Goal: Transaction & Acquisition: Purchase product/service

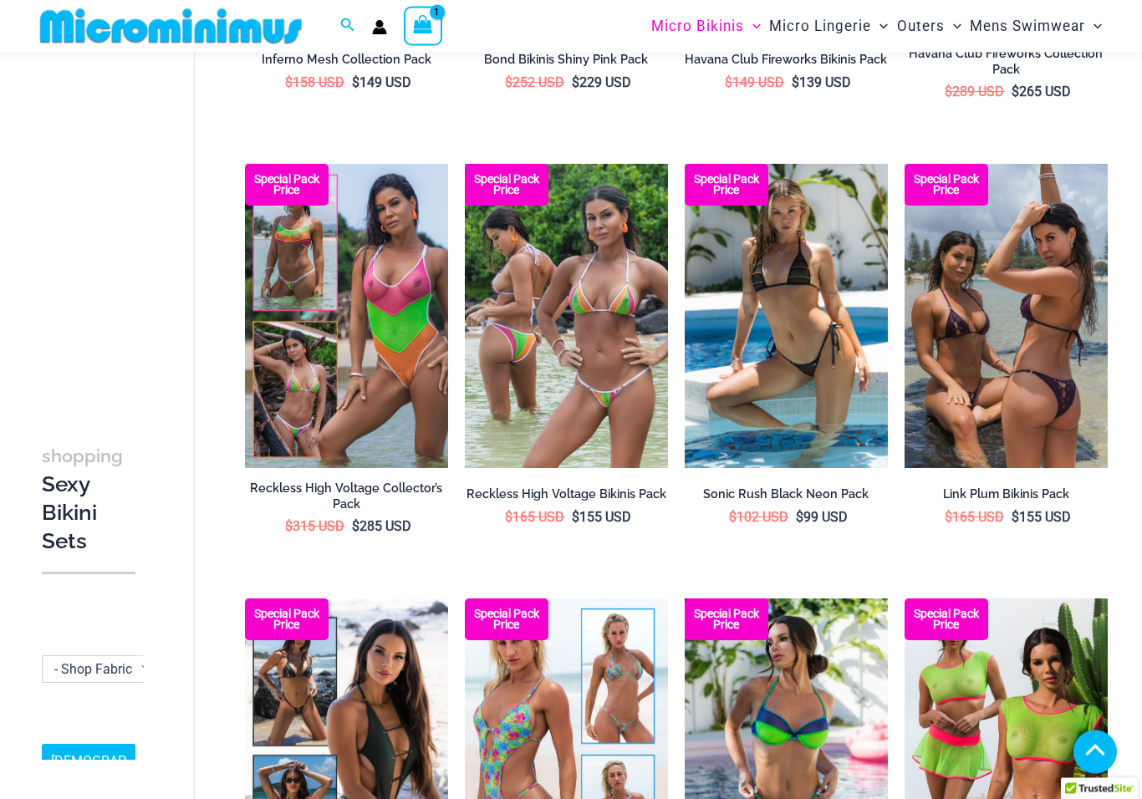
scroll to position [2166, 0]
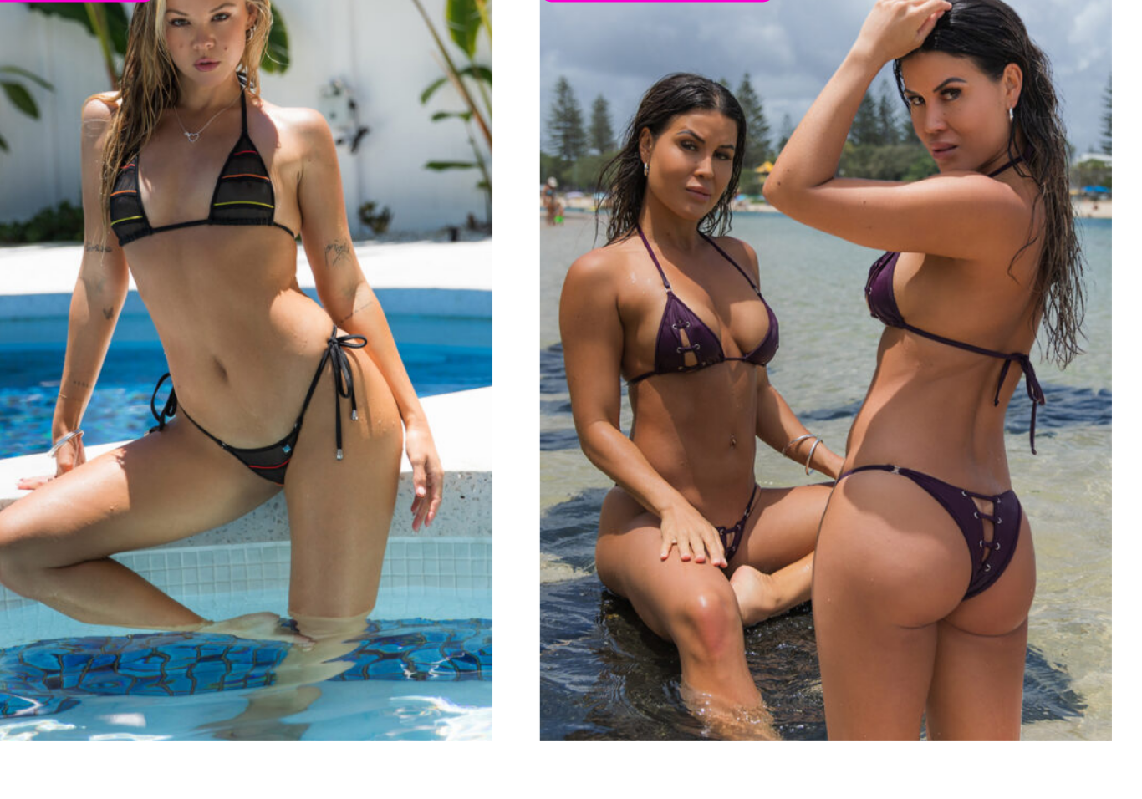
click at [905, 168] on img at bounding box center [905, 168] width 0 height 0
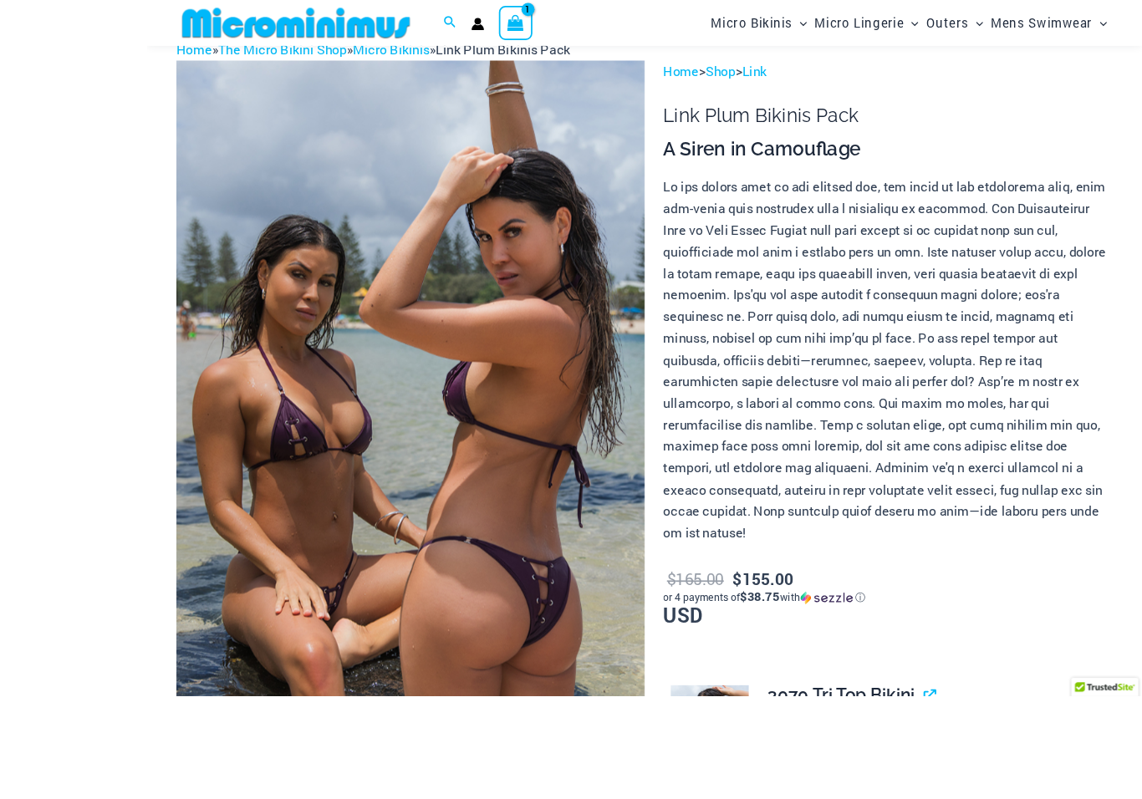
scroll to position [244, 0]
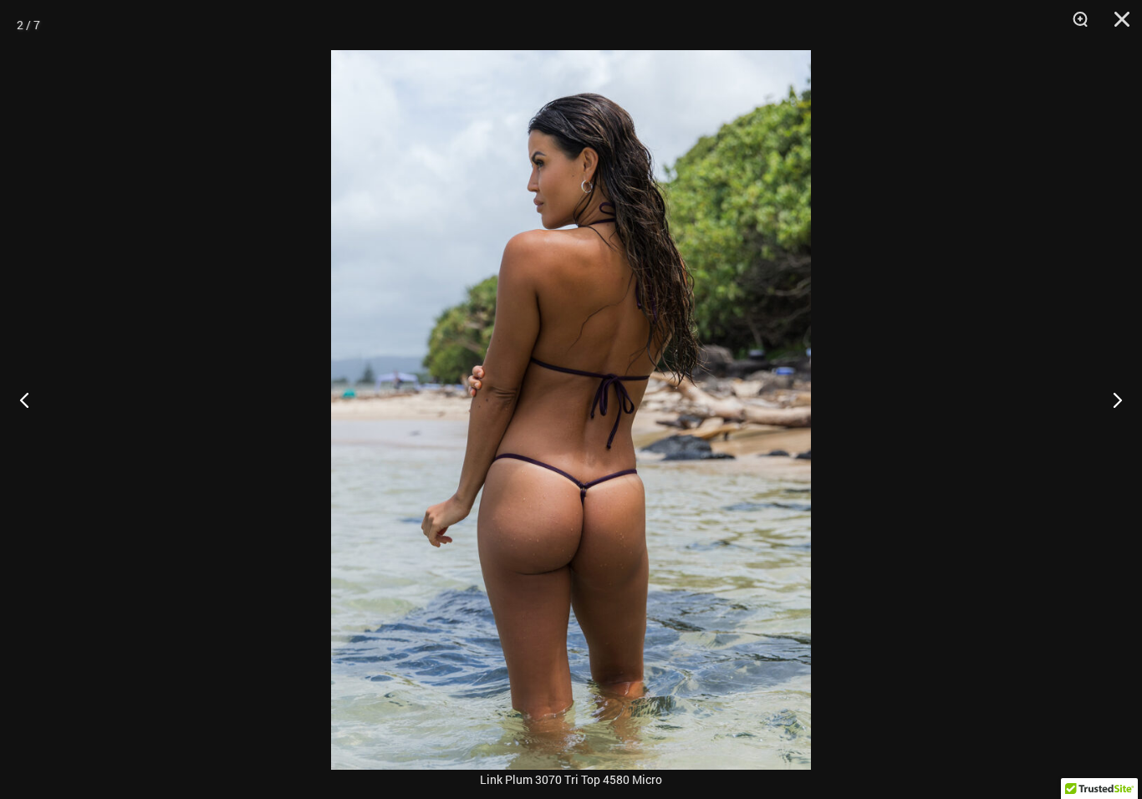
click at [1114, 434] on button "Next" at bounding box center [1110, 400] width 63 height 84
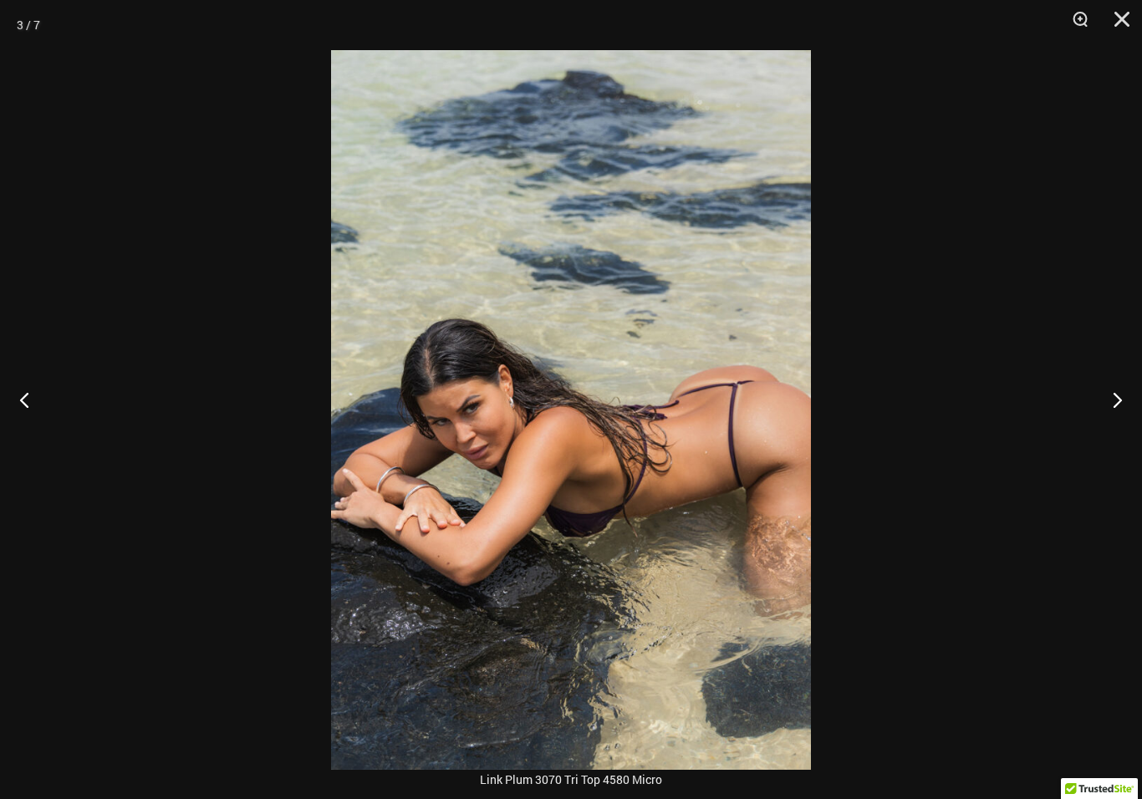
click at [1122, 404] on button "Next" at bounding box center [1110, 400] width 63 height 84
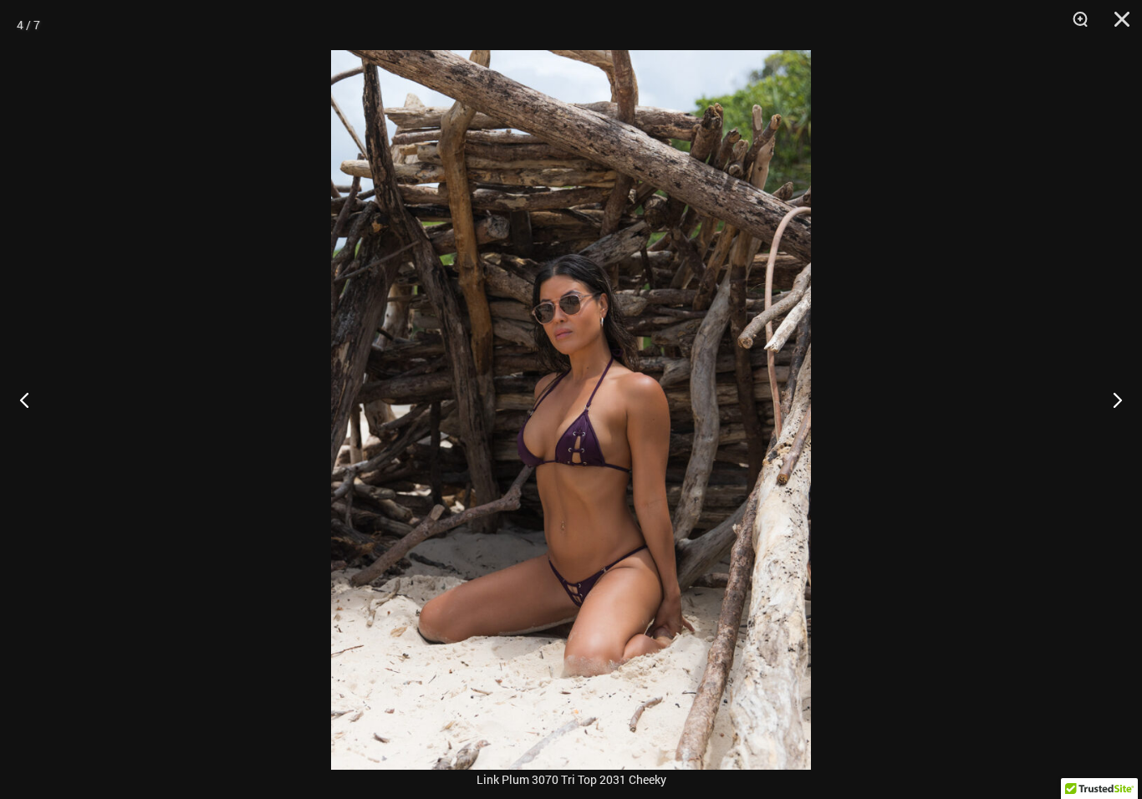
click at [1111, 424] on button "Next" at bounding box center [1110, 400] width 63 height 84
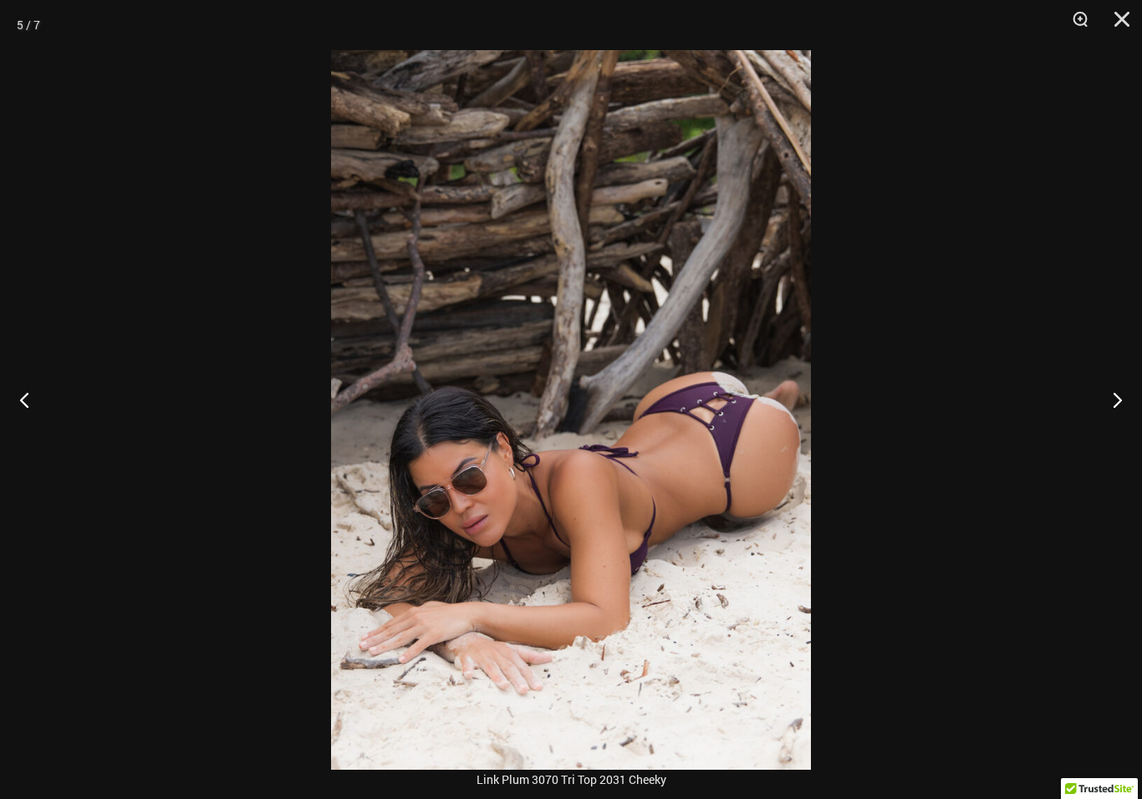
click at [1135, 432] on button "Next" at bounding box center [1110, 400] width 63 height 84
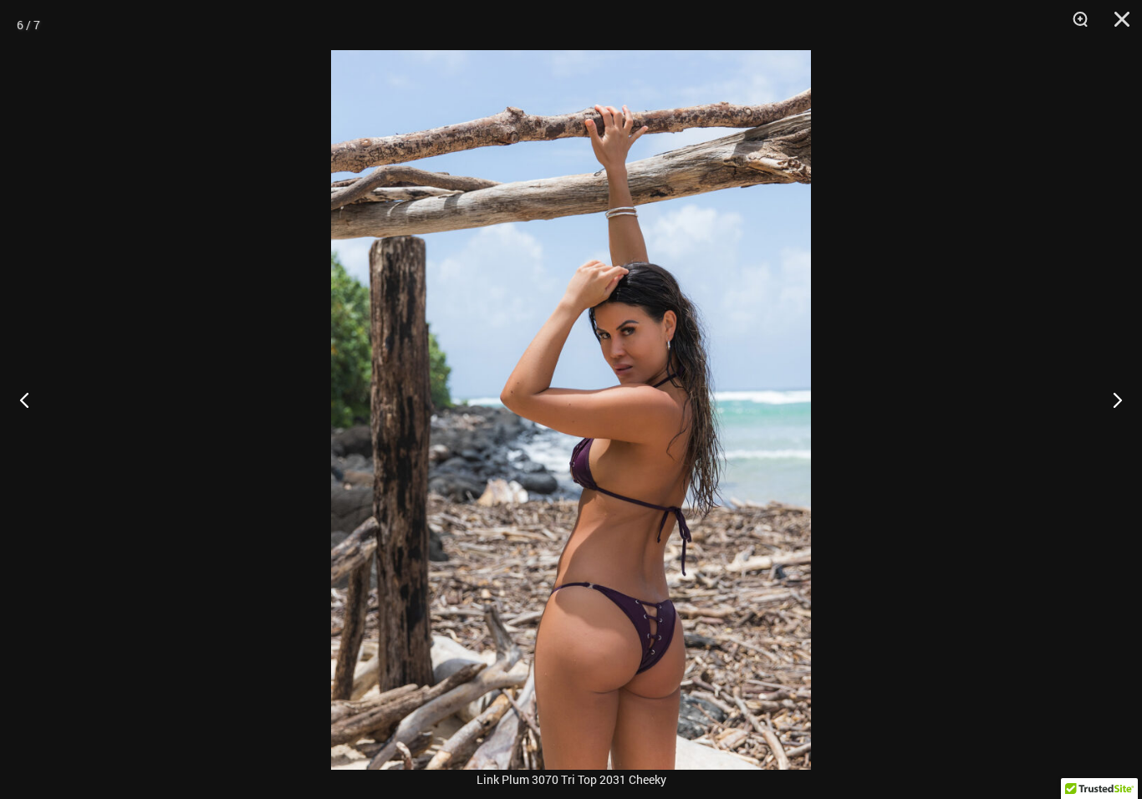
click at [1119, 413] on button "Next" at bounding box center [1110, 400] width 63 height 84
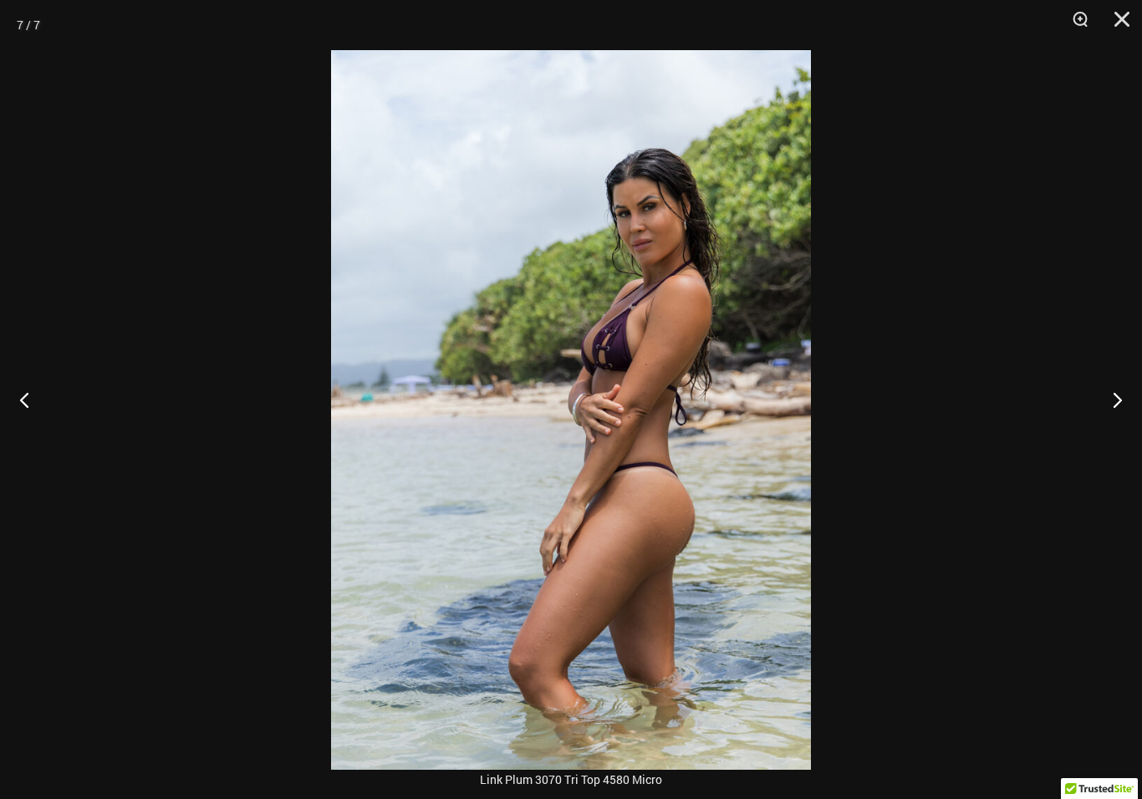
click at [1099, 420] on button "Next" at bounding box center [1110, 400] width 63 height 84
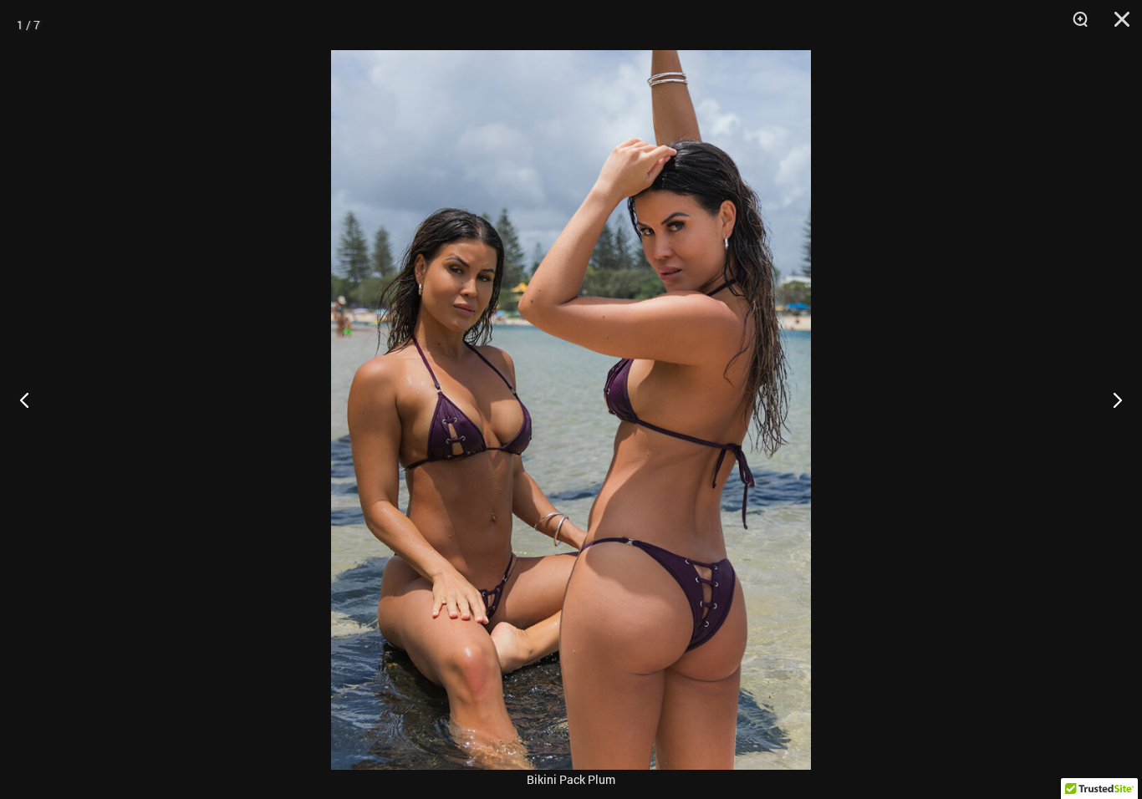
click at [1099, 431] on button "Next" at bounding box center [1110, 400] width 63 height 84
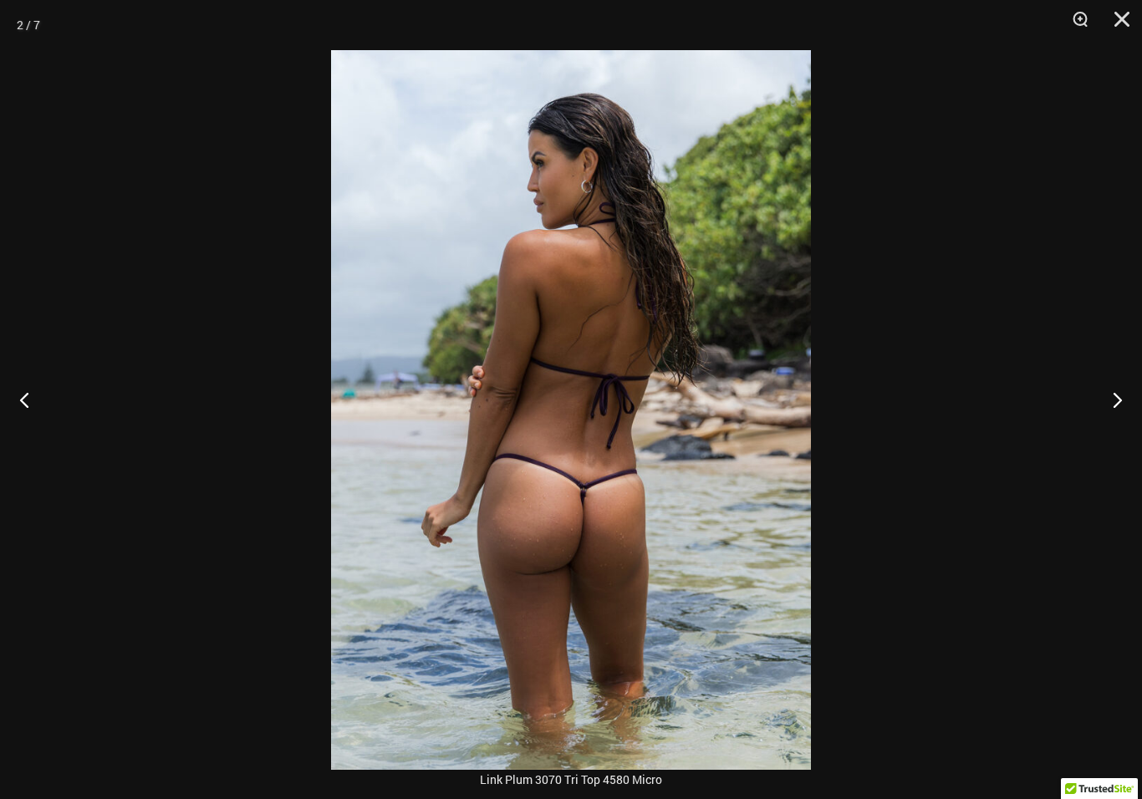
click at [1105, 417] on button "Next" at bounding box center [1110, 400] width 63 height 84
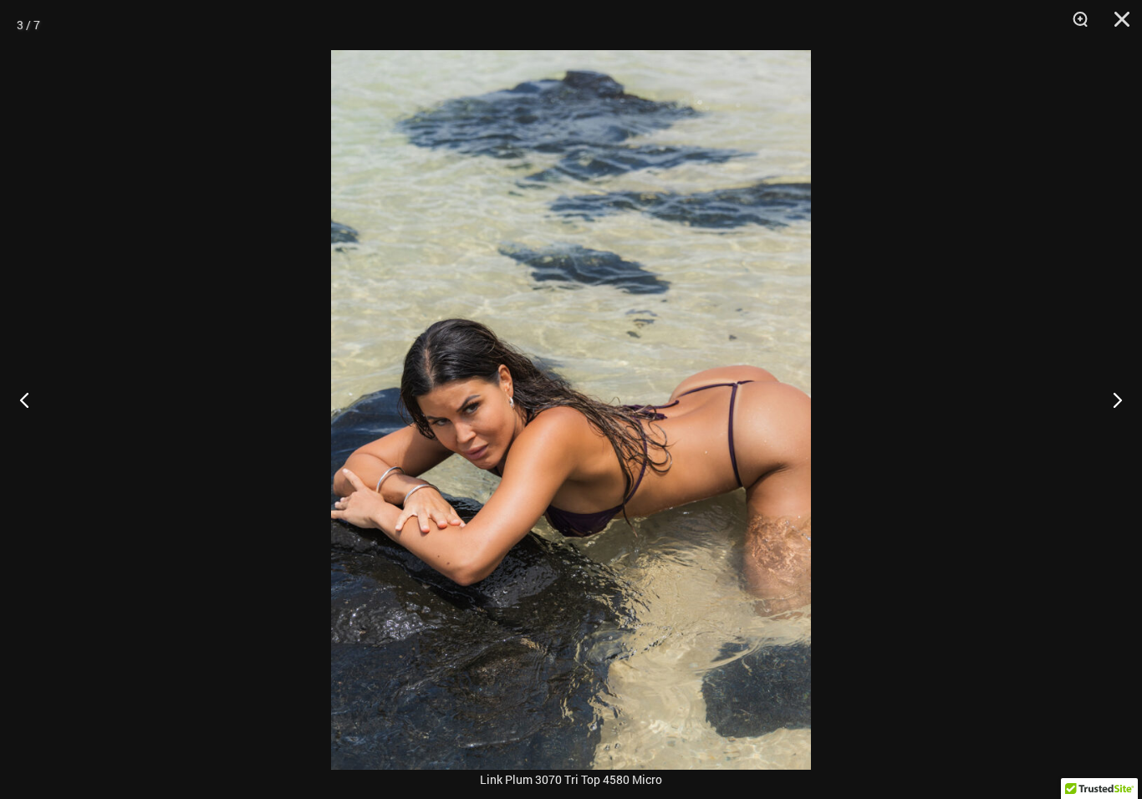
click at [1118, 41] on button "Close" at bounding box center [1116, 25] width 42 height 50
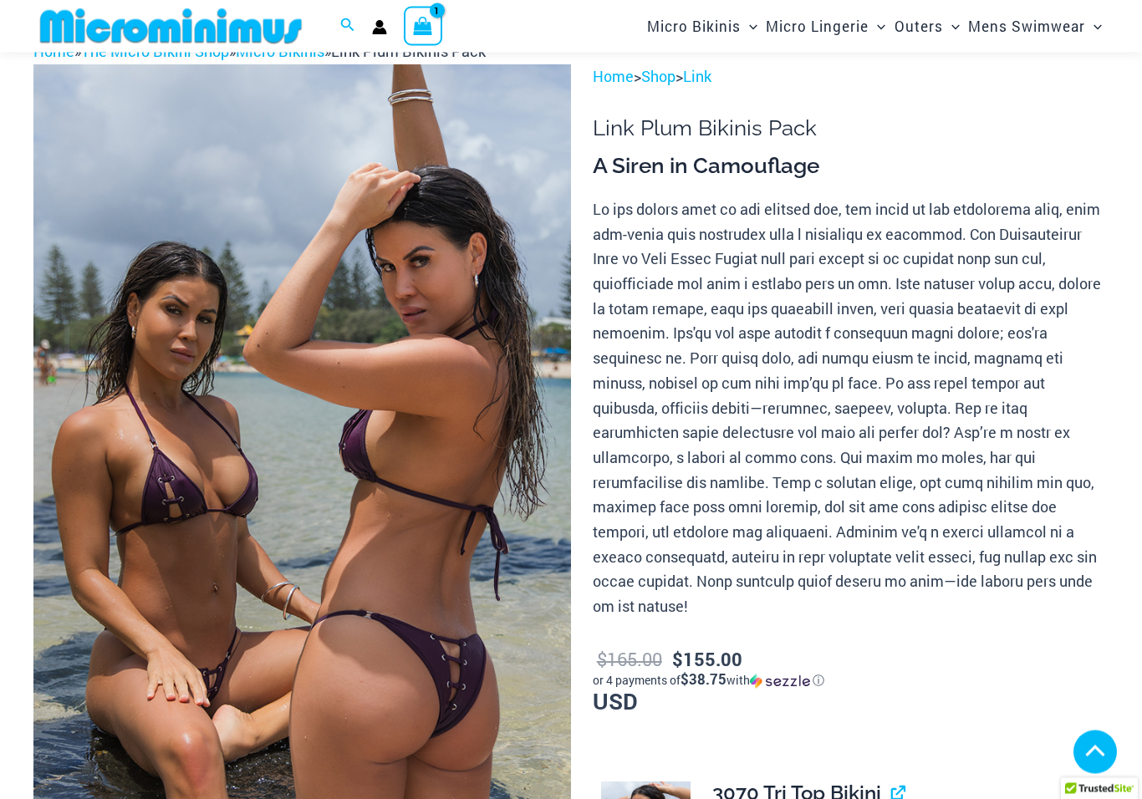
scroll to position [0, 0]
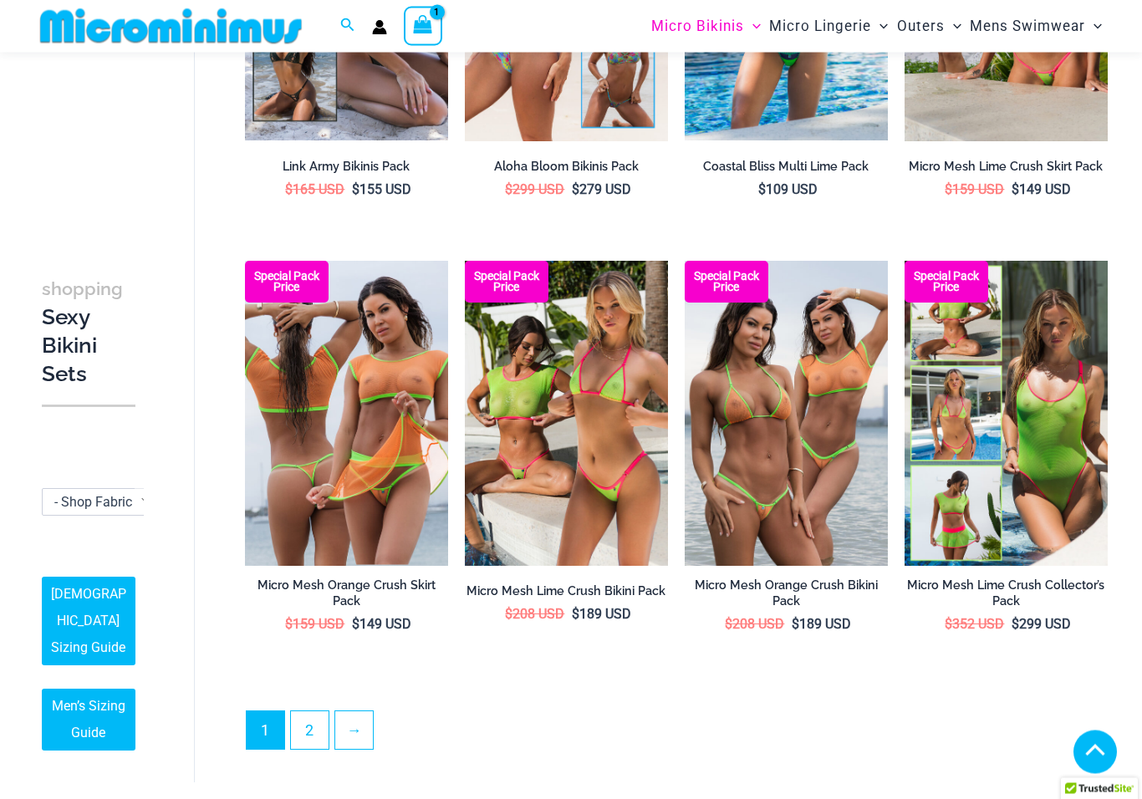
scroll to position [2933, 0]
click at [324, 722] on link "2" at bounding box center [310, 730] width 38 height 38
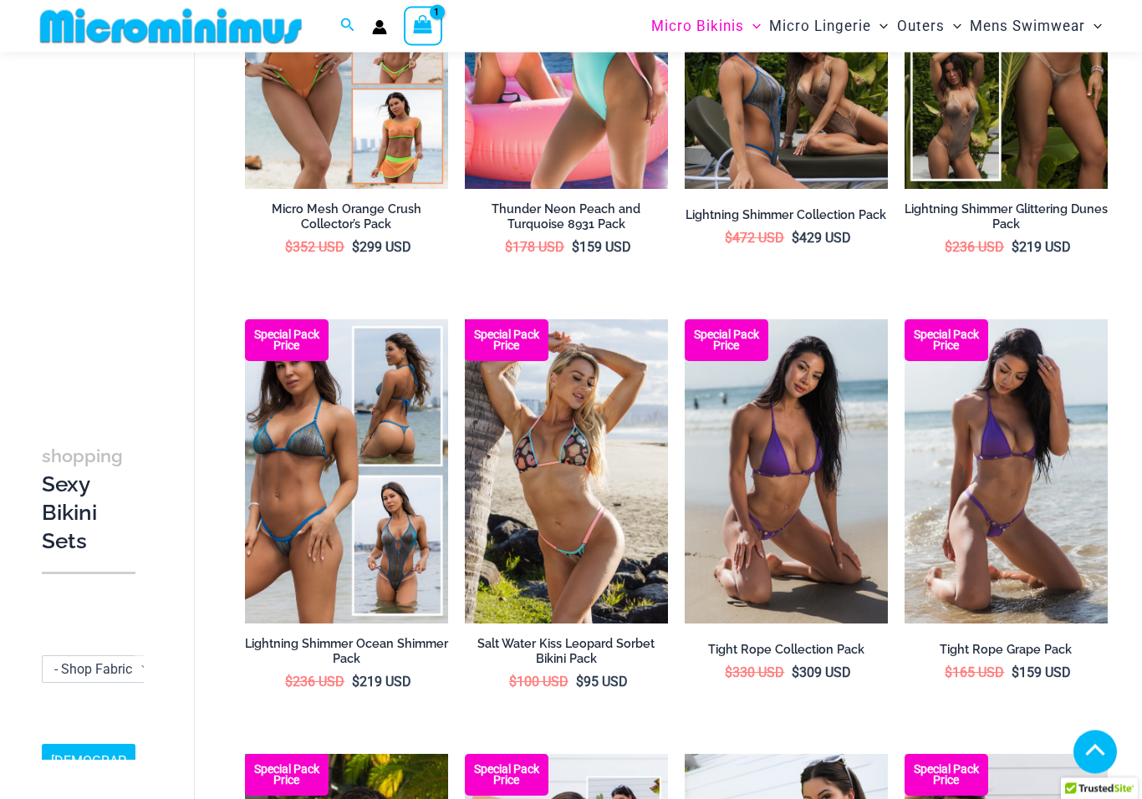
scroll to position [276, 0]
click at [465, 319] on img at bounding box center [465, 319] width 0 height 0
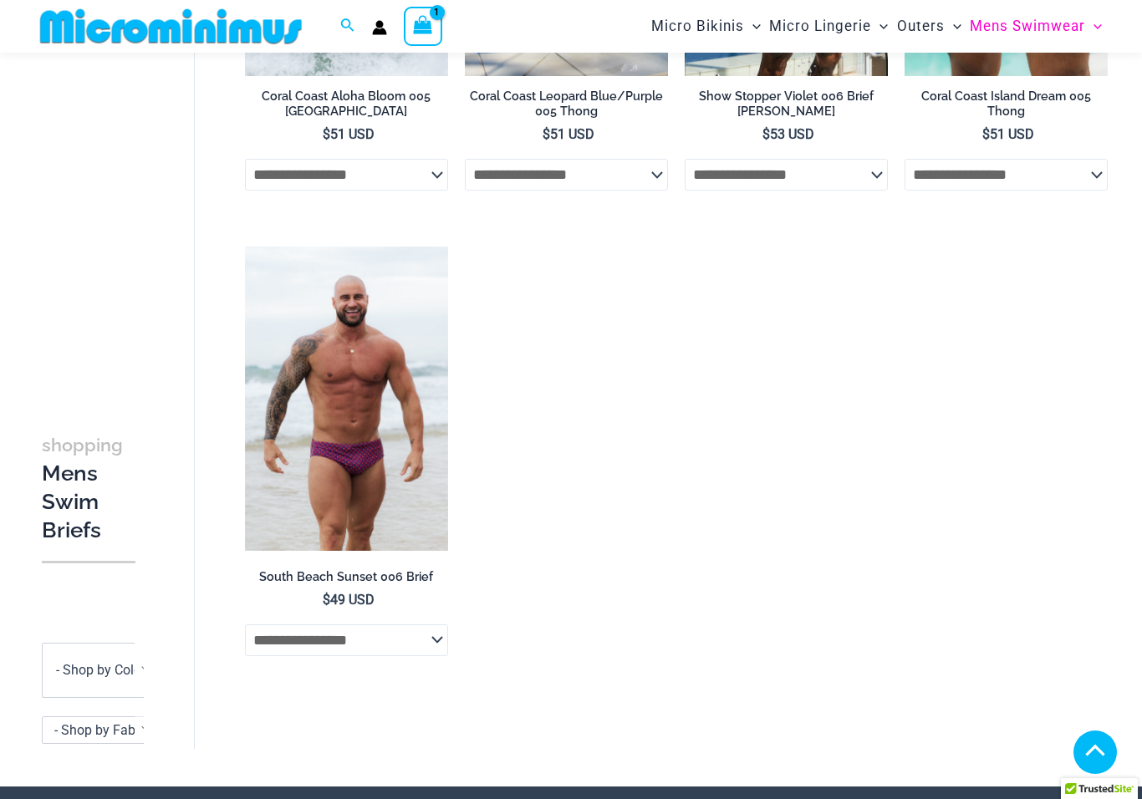
scroll to position [854, 0]
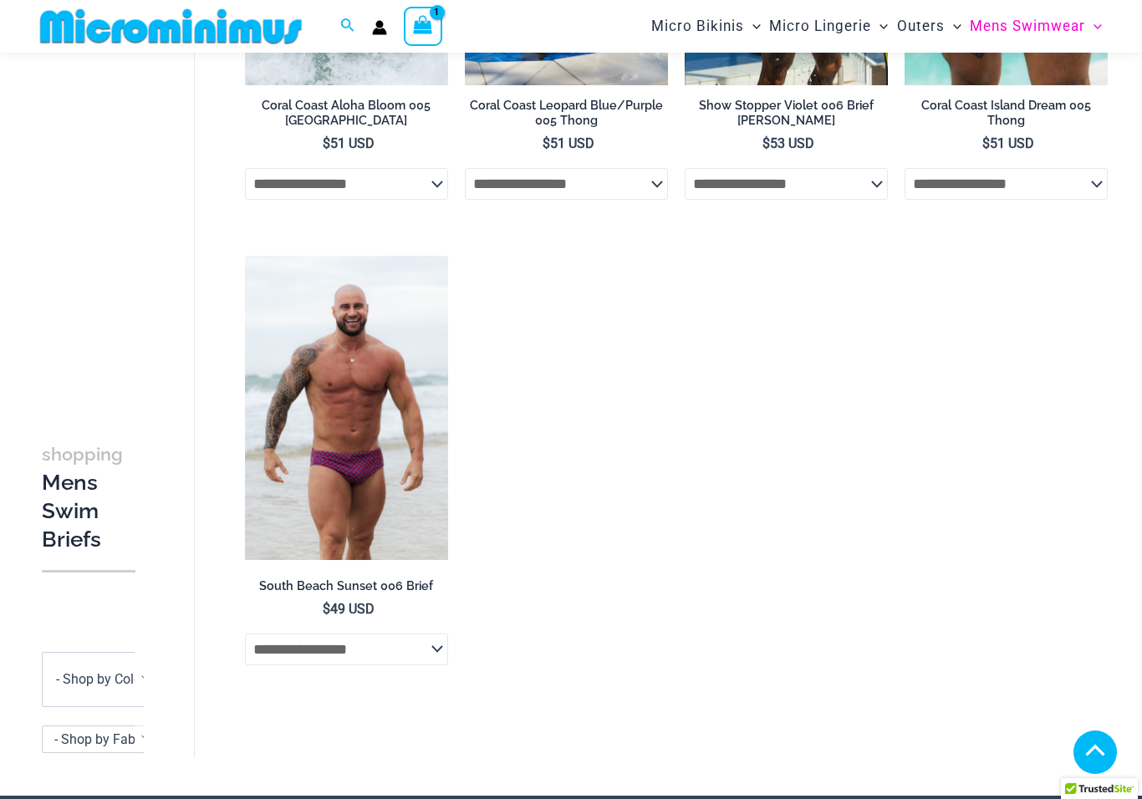
click at [245, 256] on img at bounding box center [245, 256] width 0 height 0
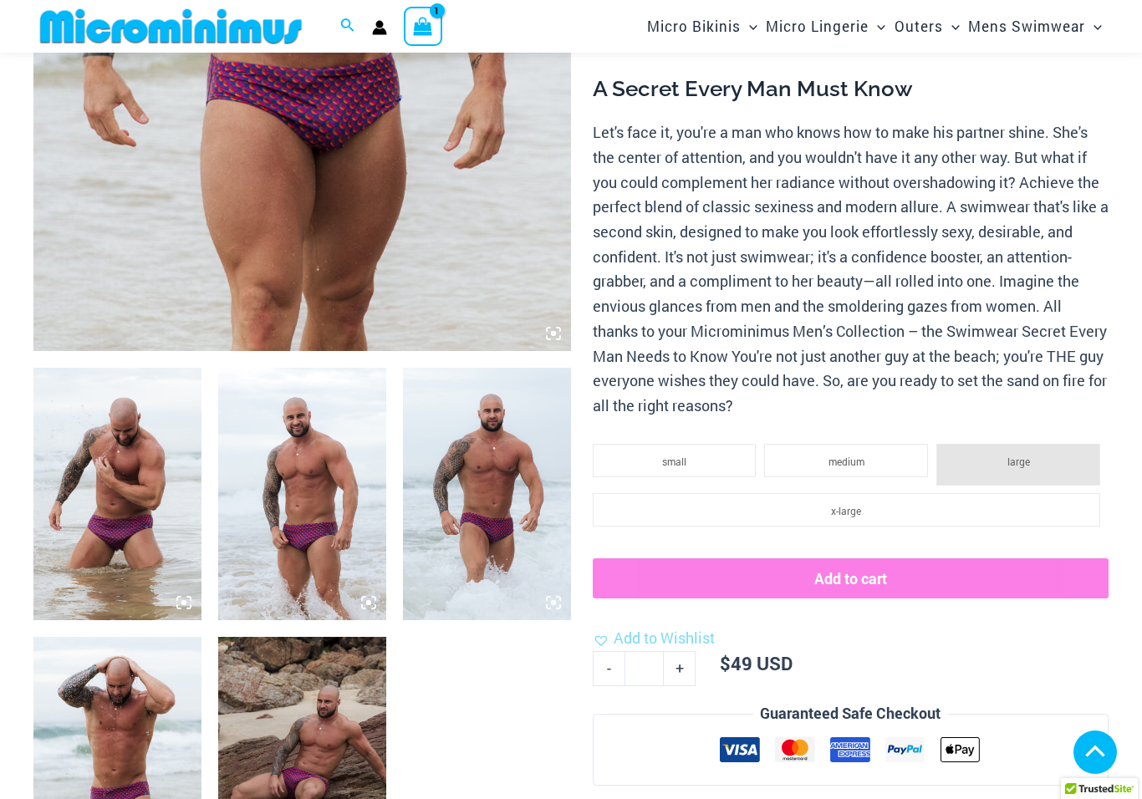
scroll to position [584, 0]
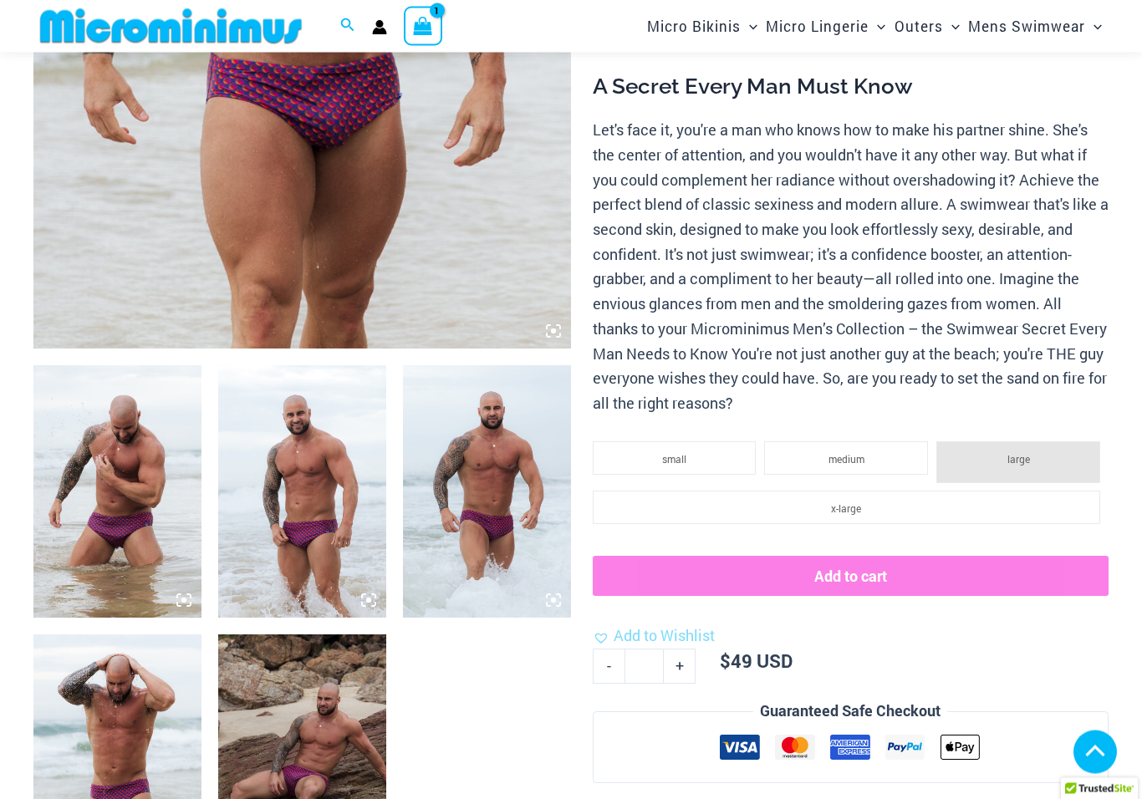
click at [697, 442] on li "small" at bounding box center [675, 458] width 164 height 33
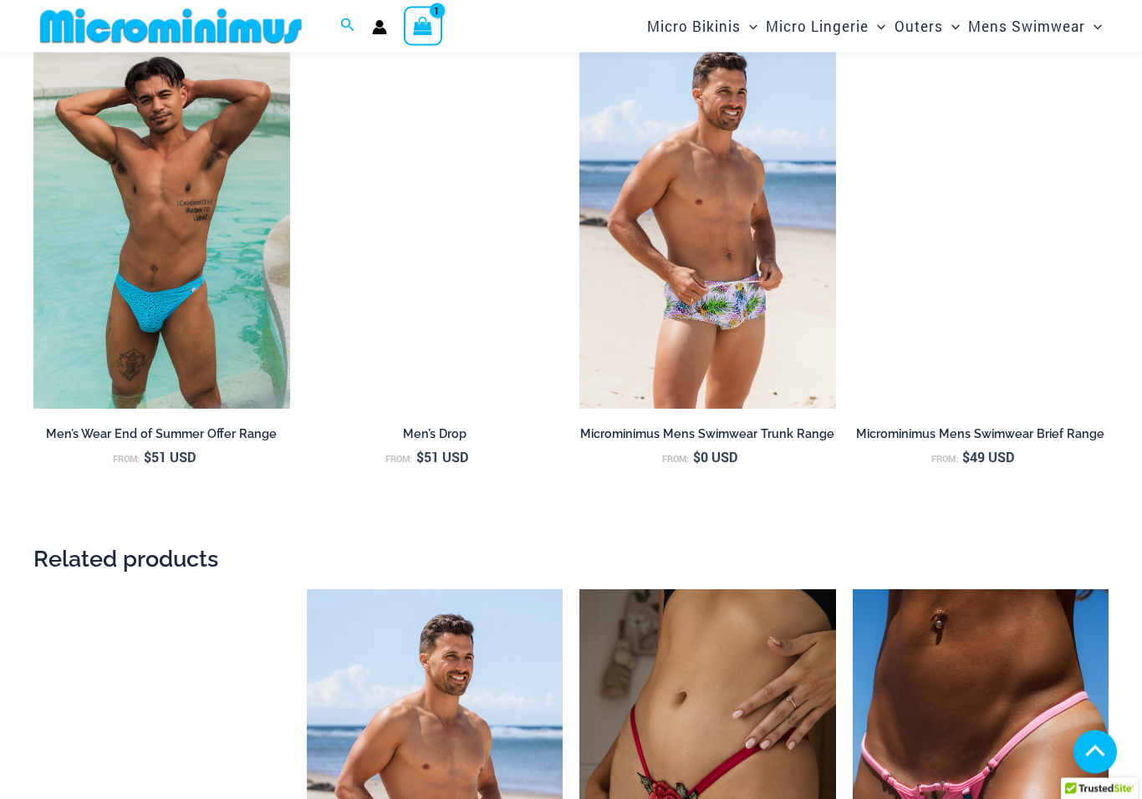
scroll to position [2054, 0]
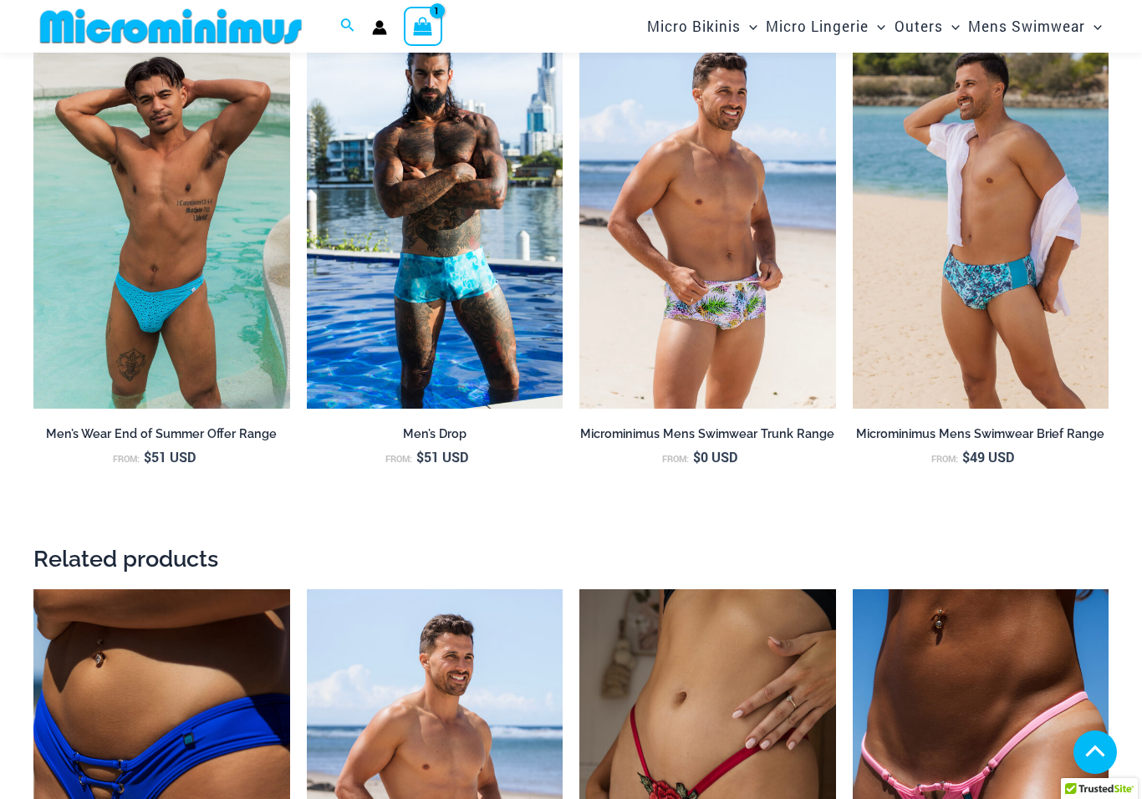
click at [33, 24] on img at bounding box center [33, 24] width 0 height 0
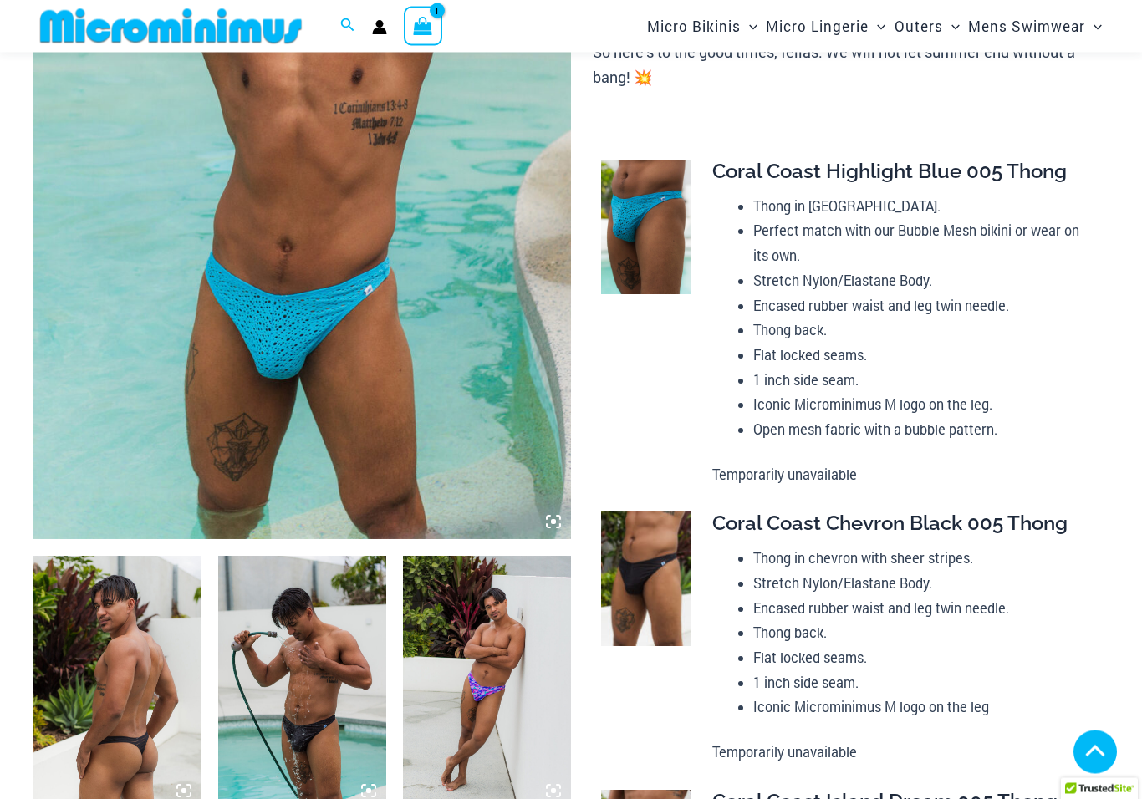
scroll to position [395, 0]
click at [646, 560] on img at bounding box center [645, 579] width 89 height 135
click at [625, 543] on img at bounding box center [645, 579] width 89 height 135
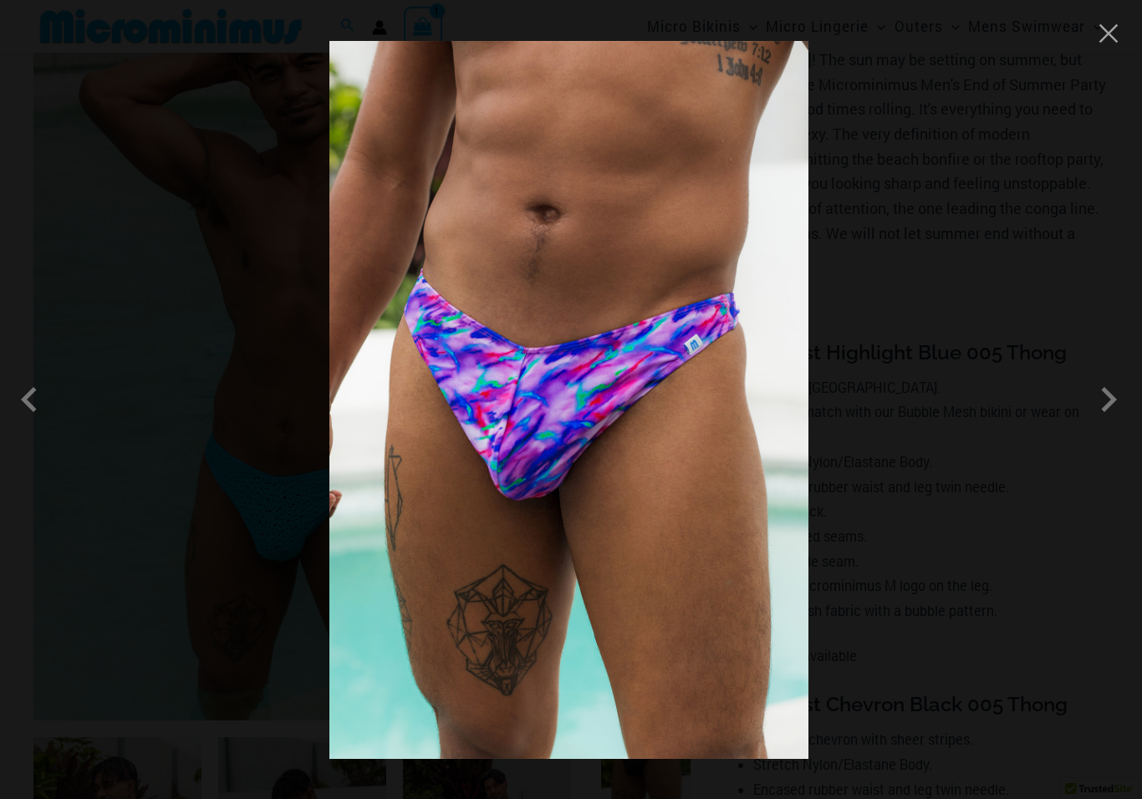
scroll to position [209, 0]
click at [1095, 396] on span at bounding box center [1109, 400] width 50 height 50
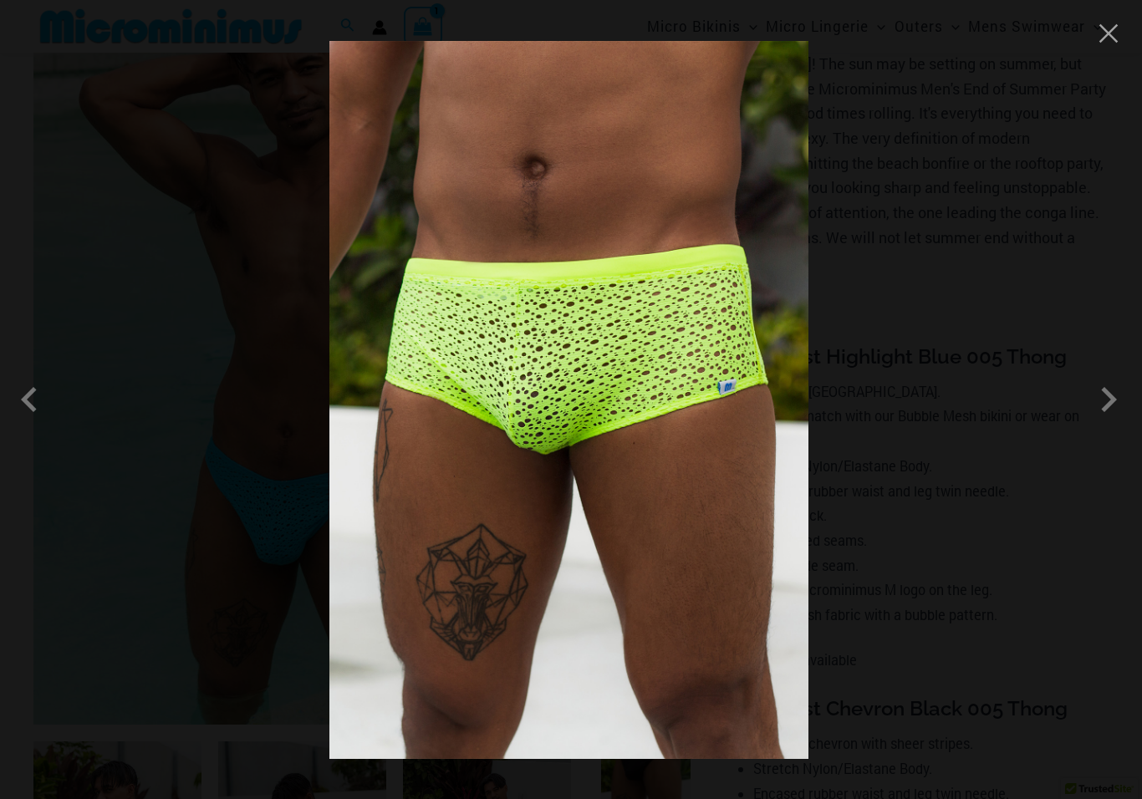
click at [1106, 398] on span at bounding box center [1109, 400] width 50 height 50
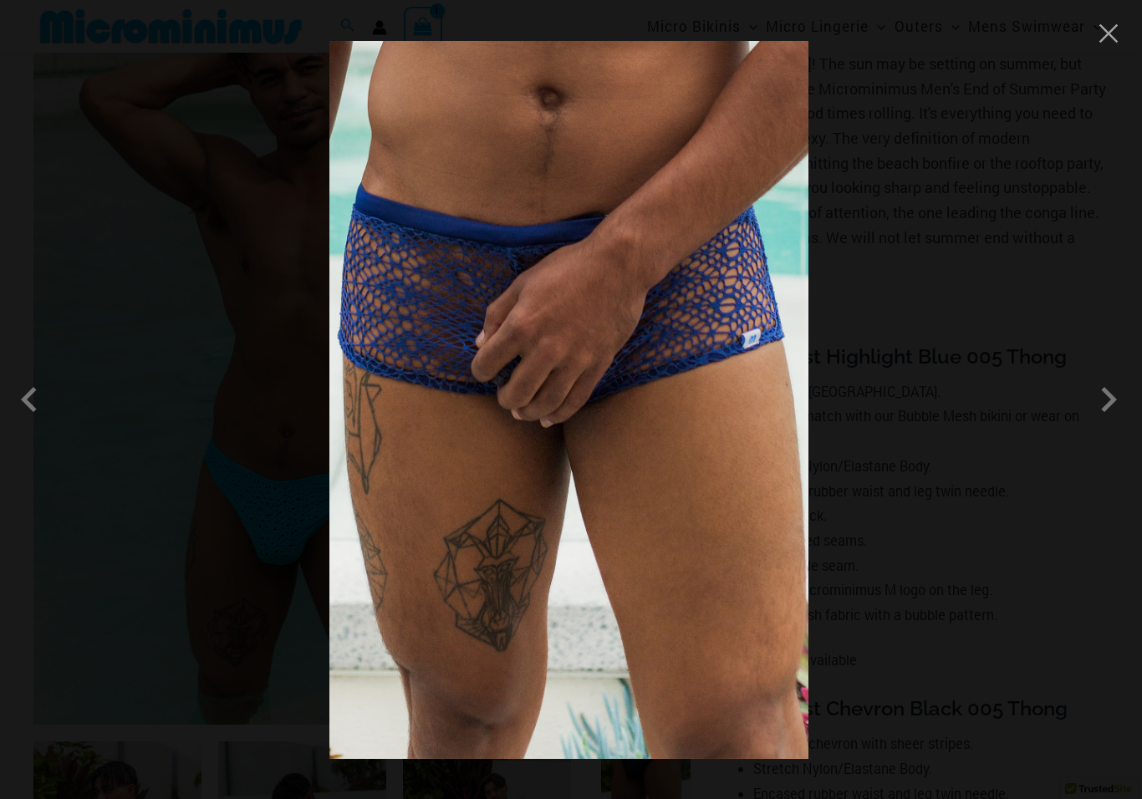
click at [1104, 416] on span at bounding box center [1109, 400] width 50 height 50
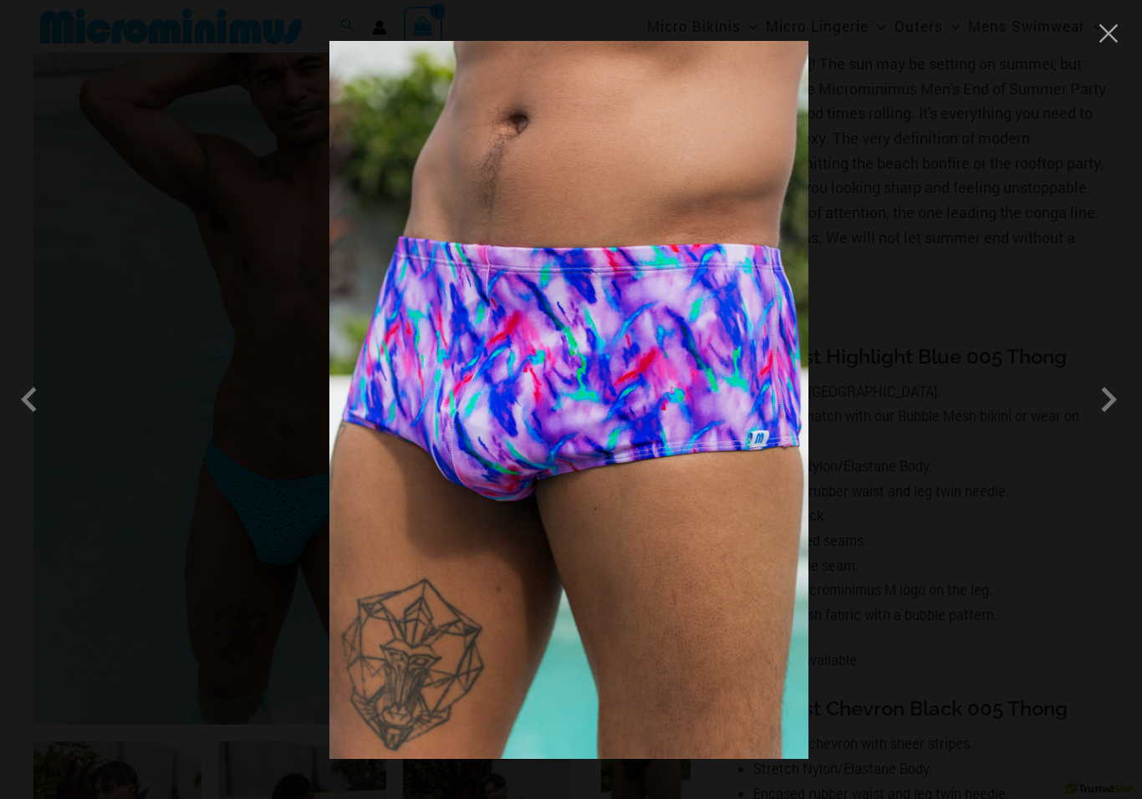
click at [1094, 48] on div at bounding box center [571, 399] width 1142 height 799
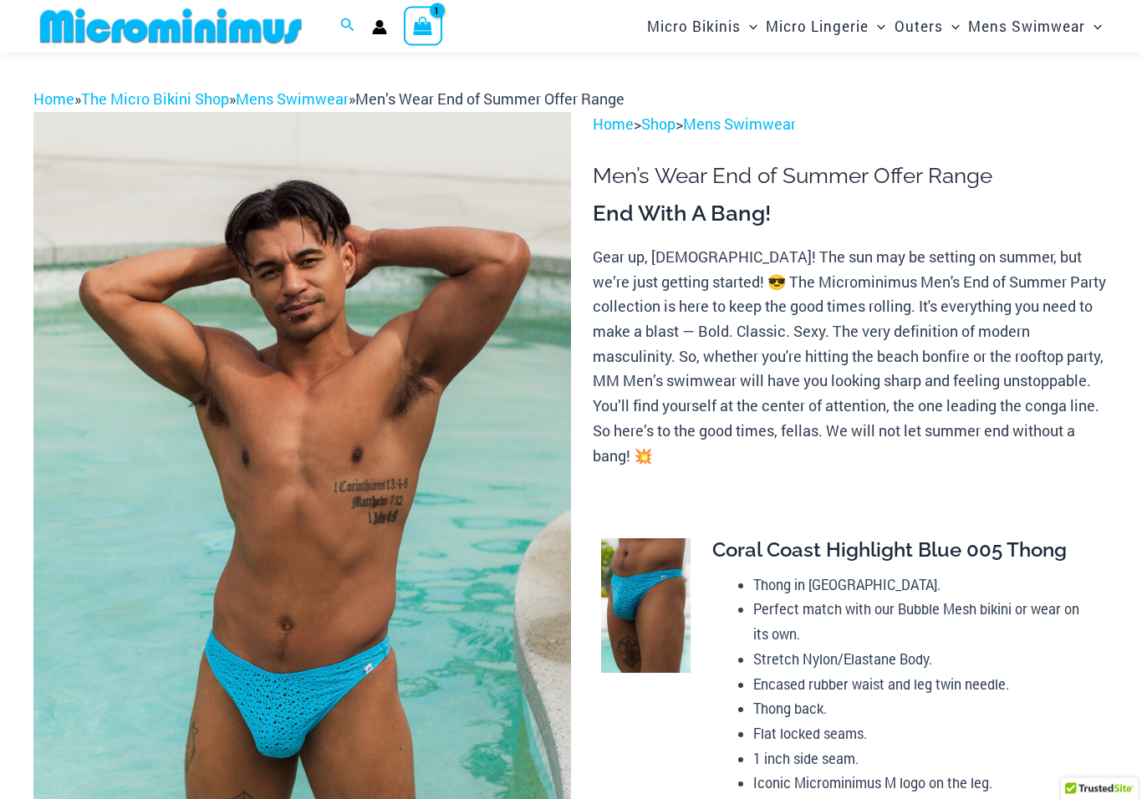
scroll to position [0, 0]
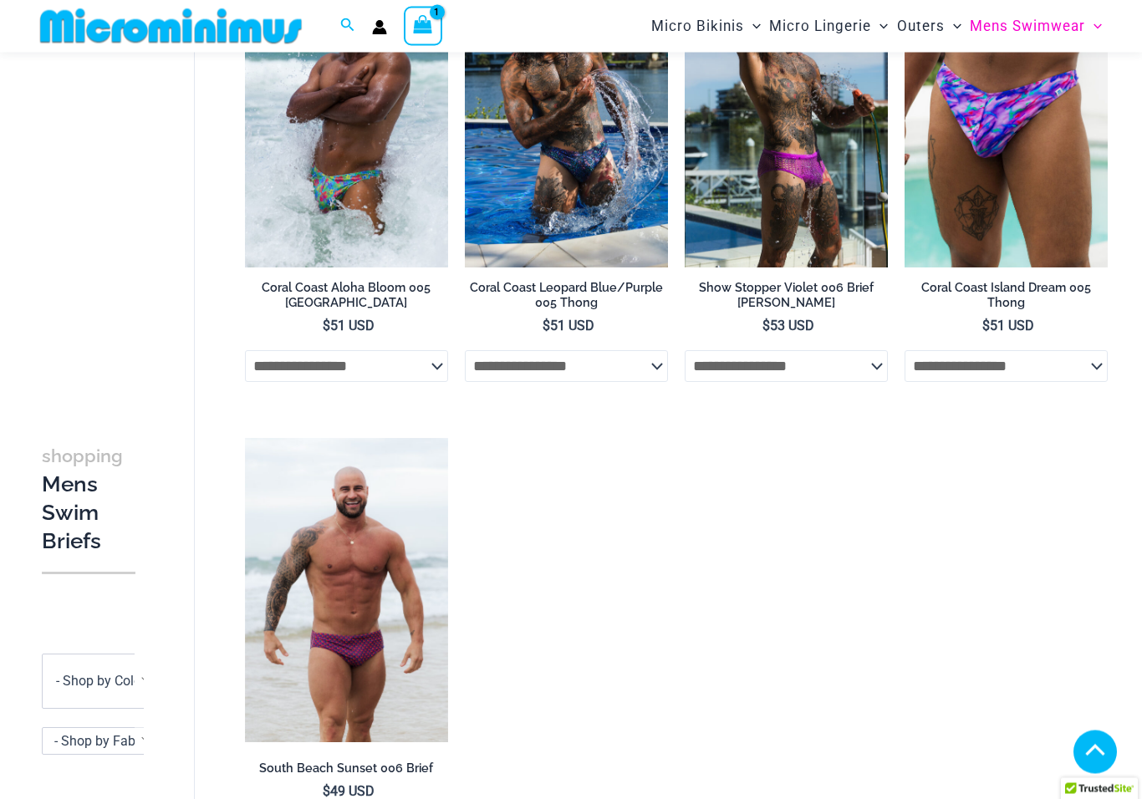
scroll to position [653, 0]
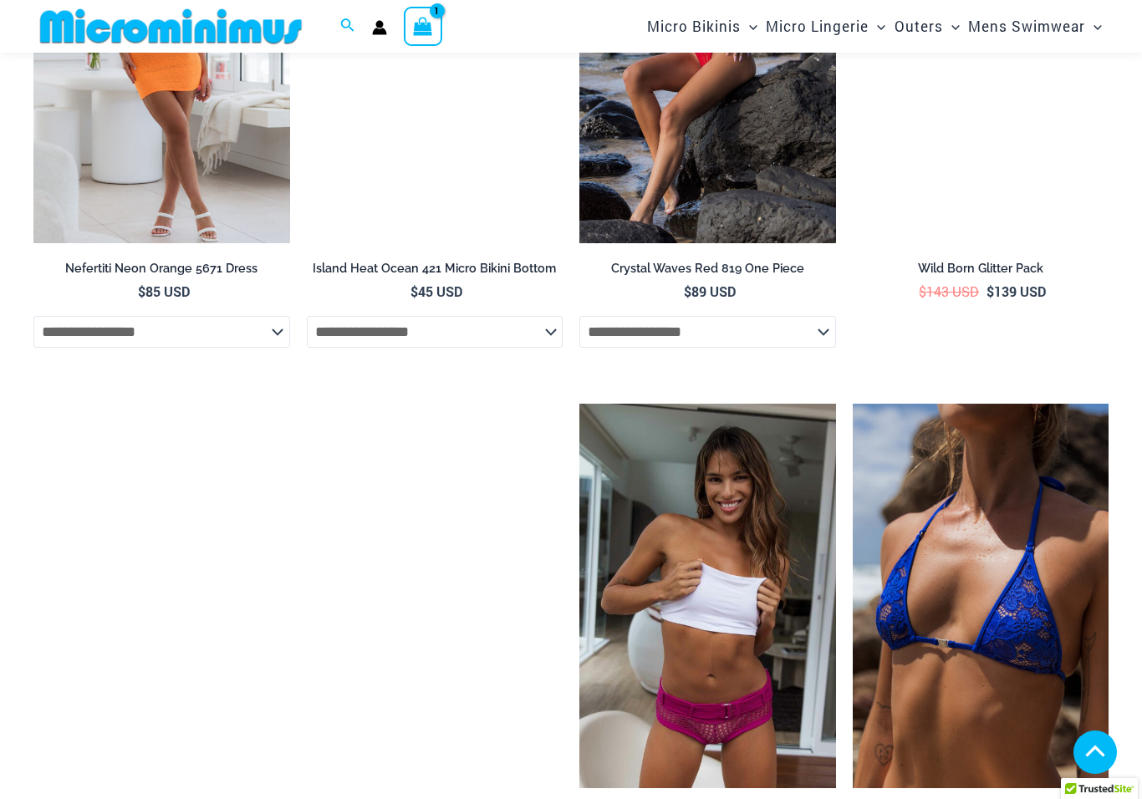
scroll to position [4626, 0]
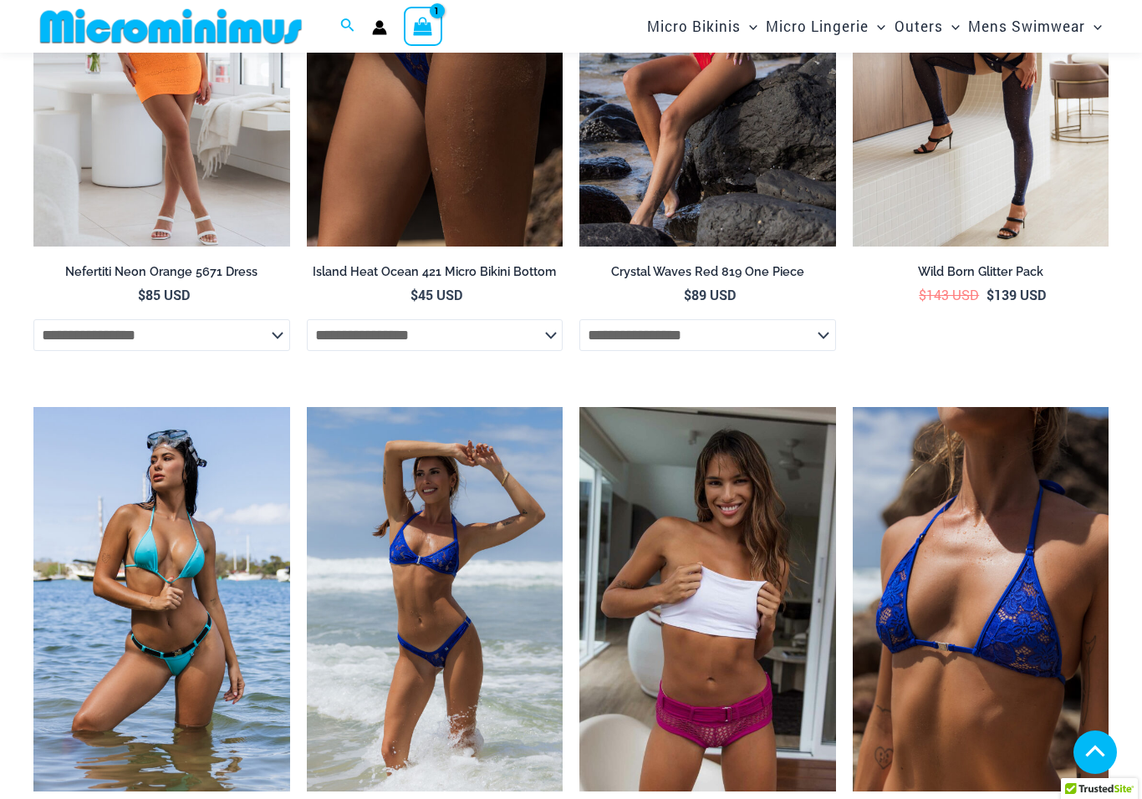
click at [853, 407] on img at bounding box center [853, 407] width 0 height 0
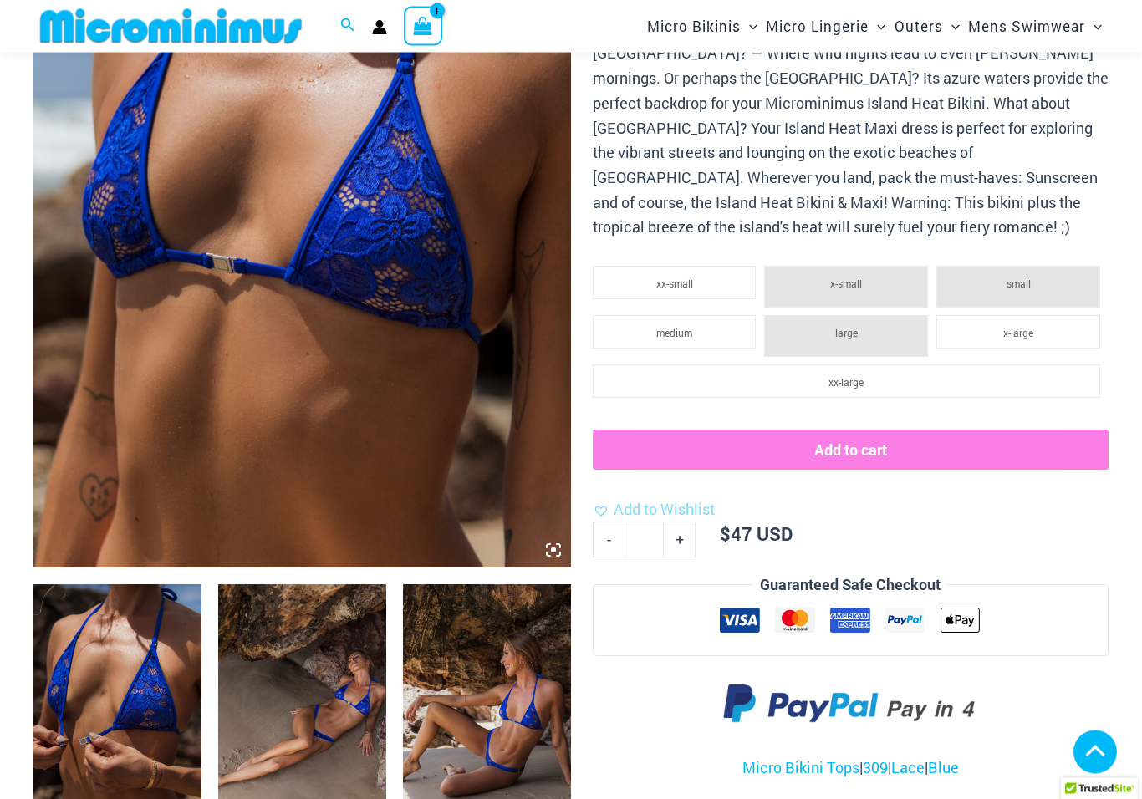
scroll to position [366, 0]
click at [323, 384] on img at bounding box center [302, 165] width 538 height 807
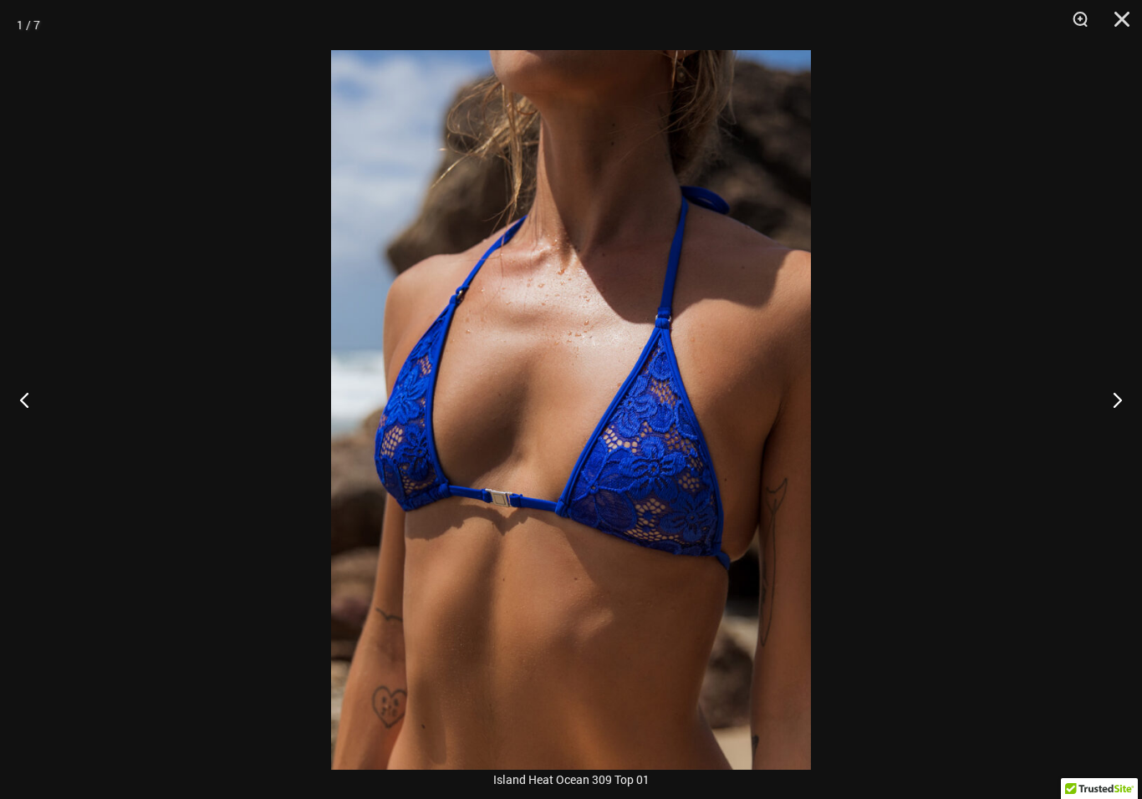
click at [1115, 408] on button "Next" at bounding box center [1110, 400] width 63 height 84
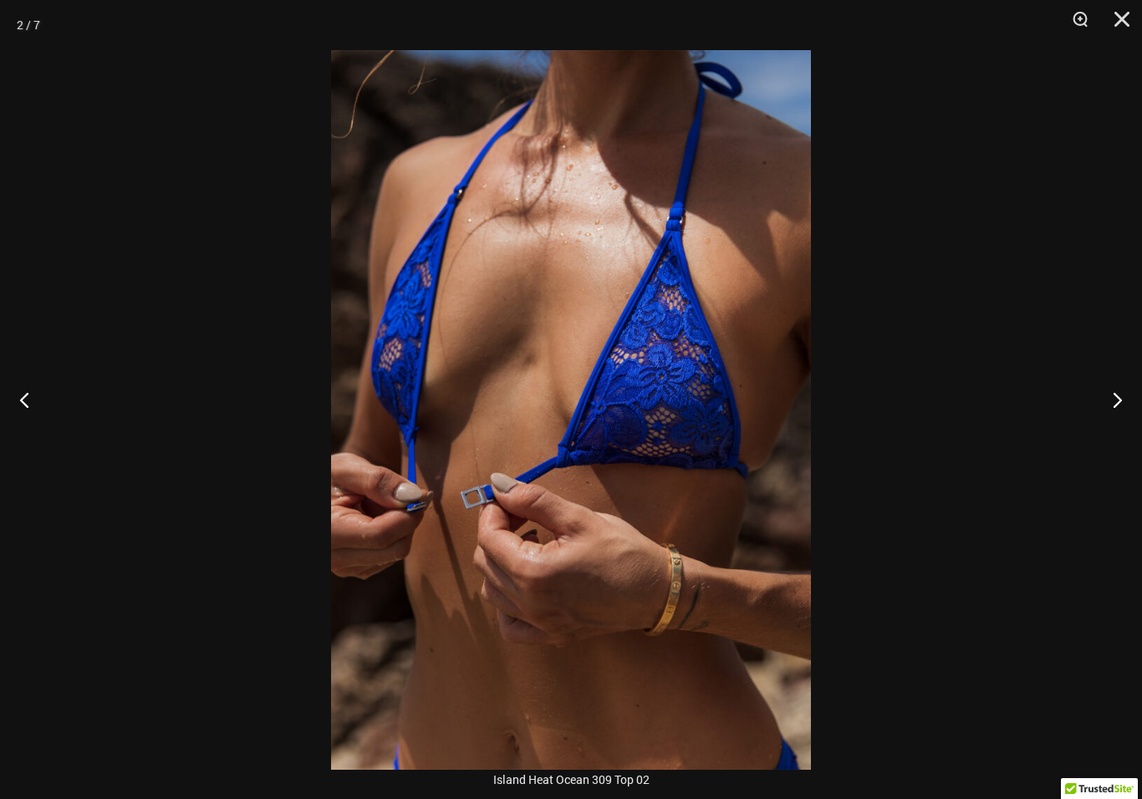
click at [1111, 401] on button "Next" at bounding box center [1110, 400] width 63 height 84
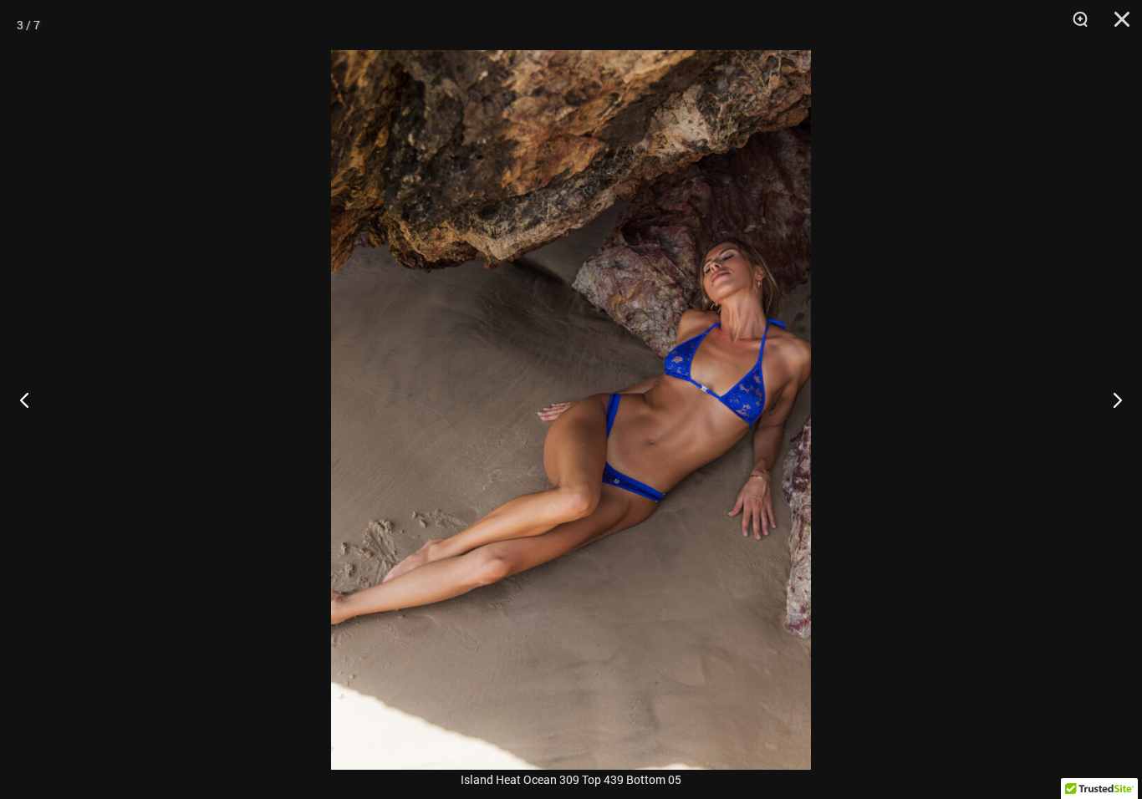
click at [1109, 396] on button "Next" at bounding box center [1110, 400] width 63 height 84
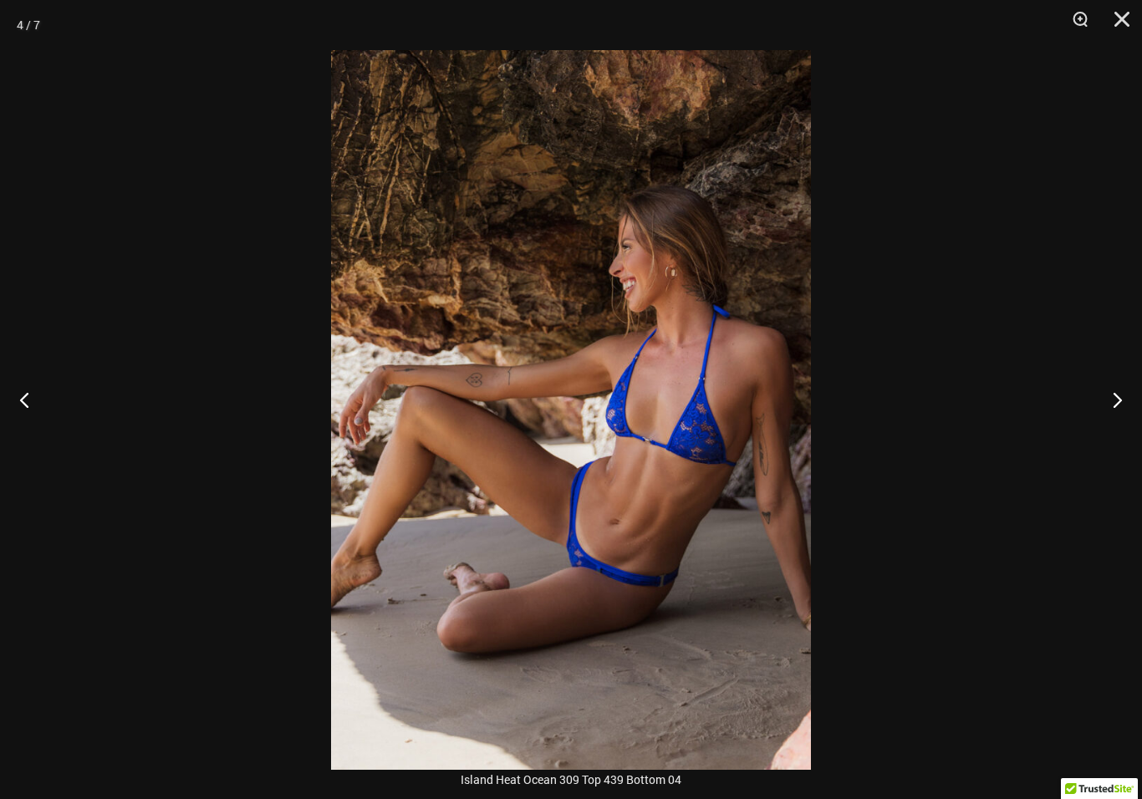
click at [1121, 390] on button "Next" at bounding box center [1110, 400] width 63 height 84
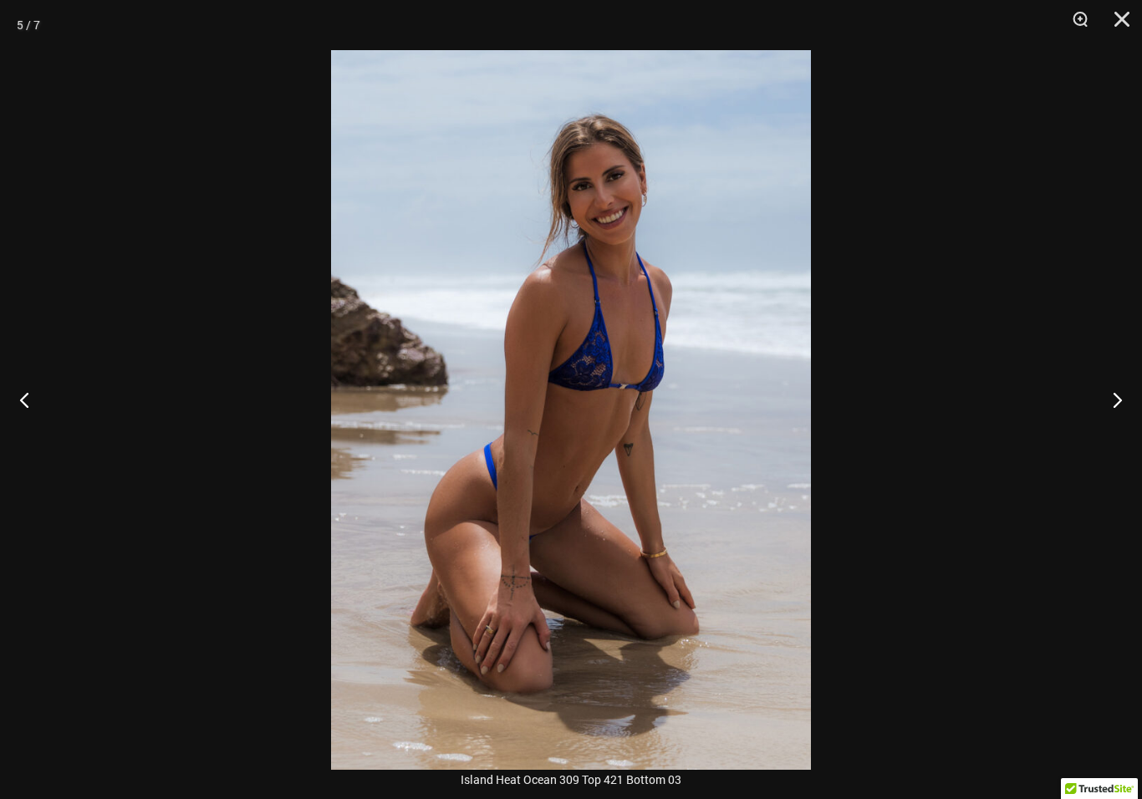
click at [1127, 380] on button "Next" at bounding box center [1110, 400] width 63 height 84
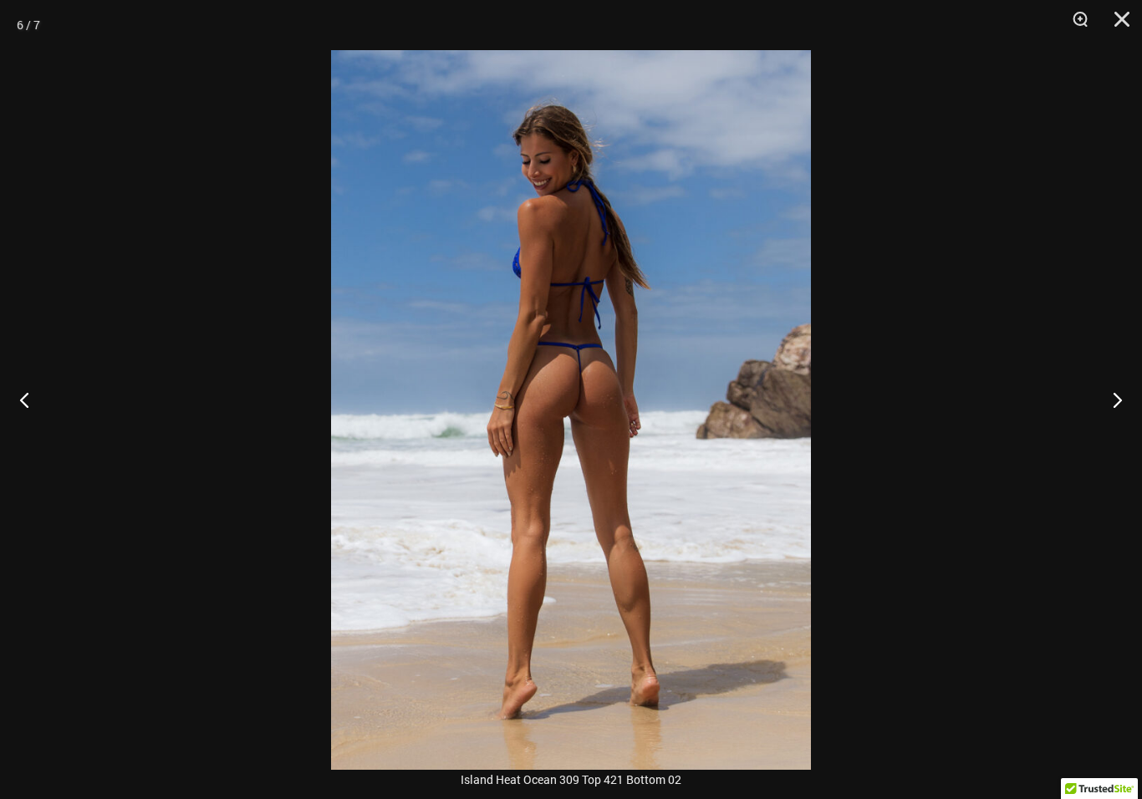
click at [39, 416] on button "Previous" at bounding box center [31, 400] width 63 height 84
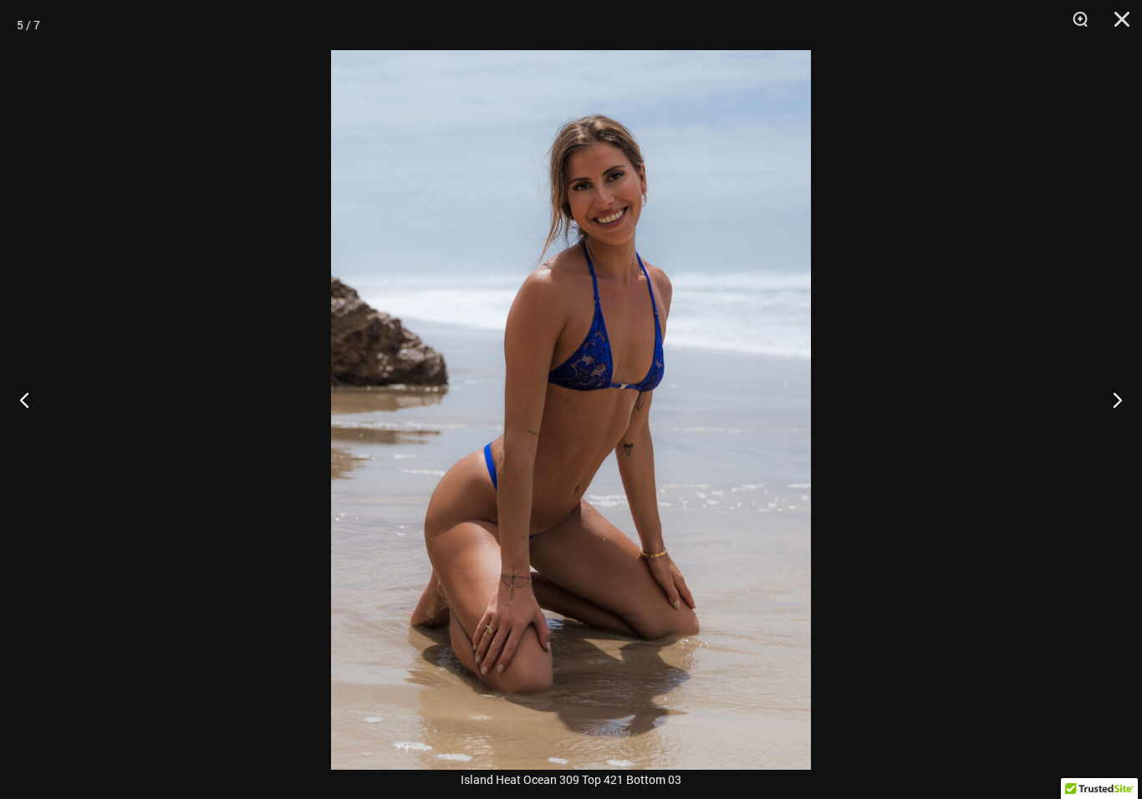
click at [25, 435] on button "Previous" at bounding box center [31, 400] width 63 height 84
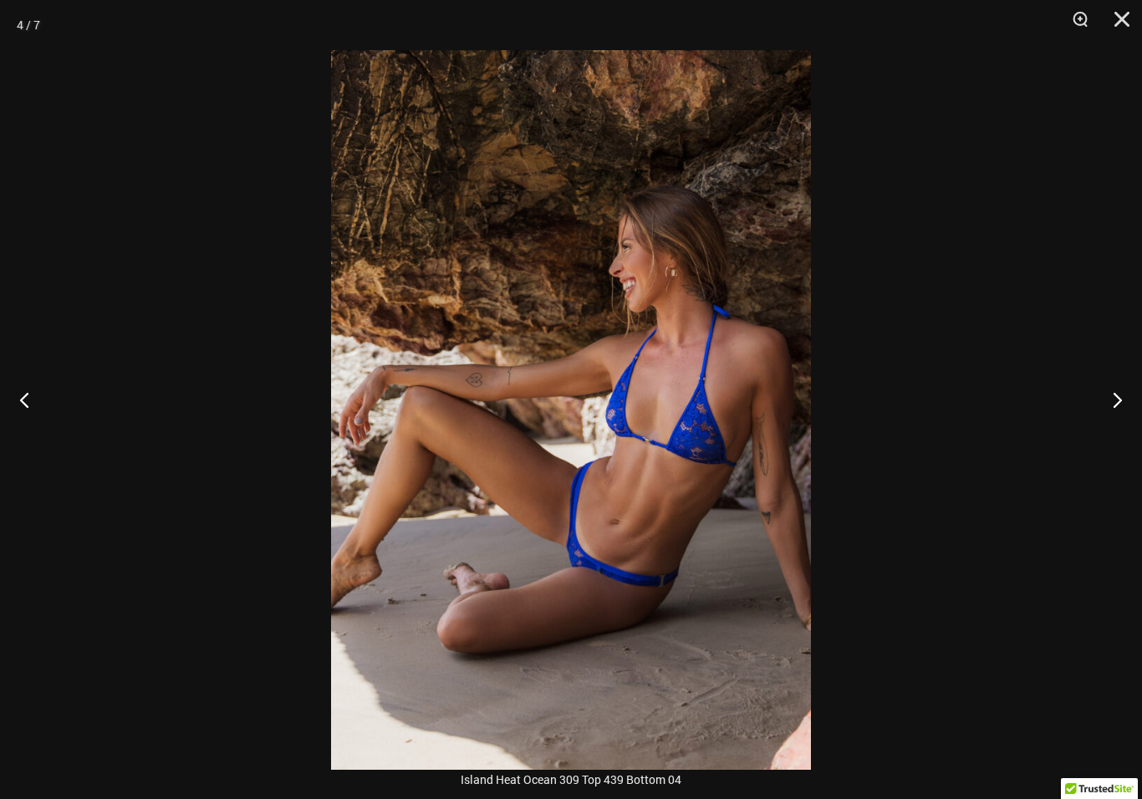
click at [1119, 410] on button "Next" at bounding box center [1110, 400] width 63 height 84
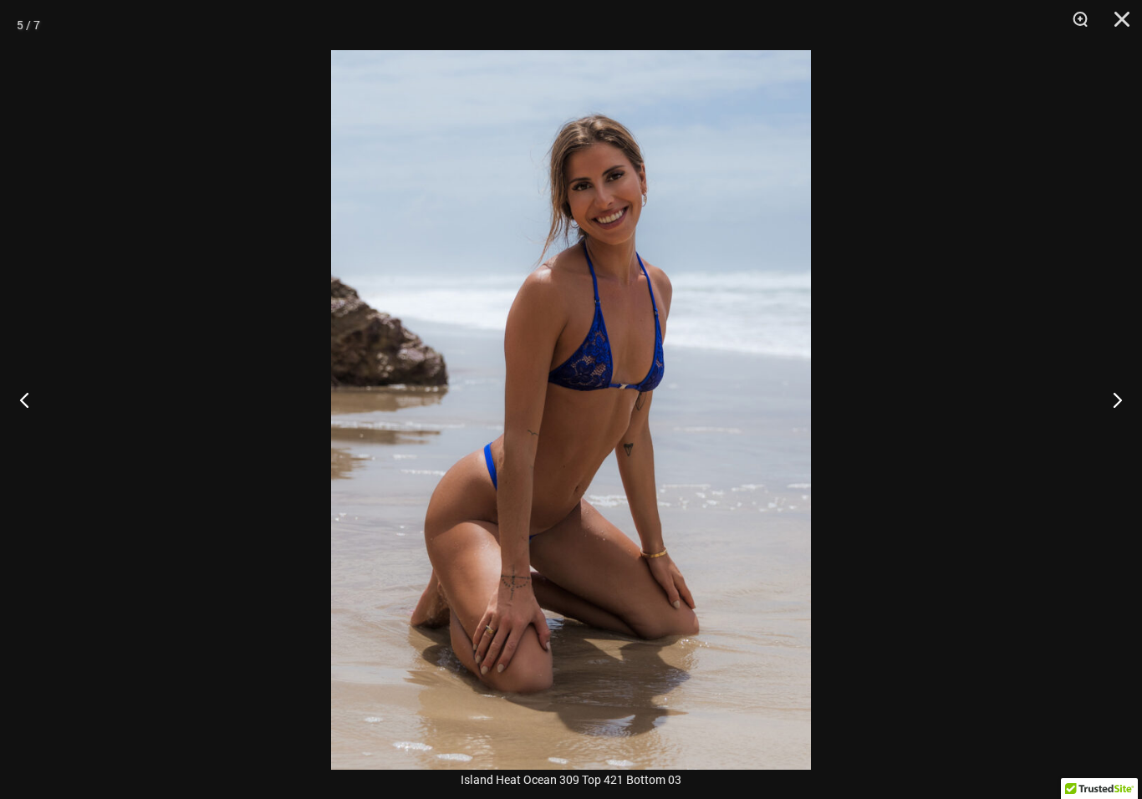
click at [23, 434] on button "Previous" at bounding box center [31, 400] width 63 height 84
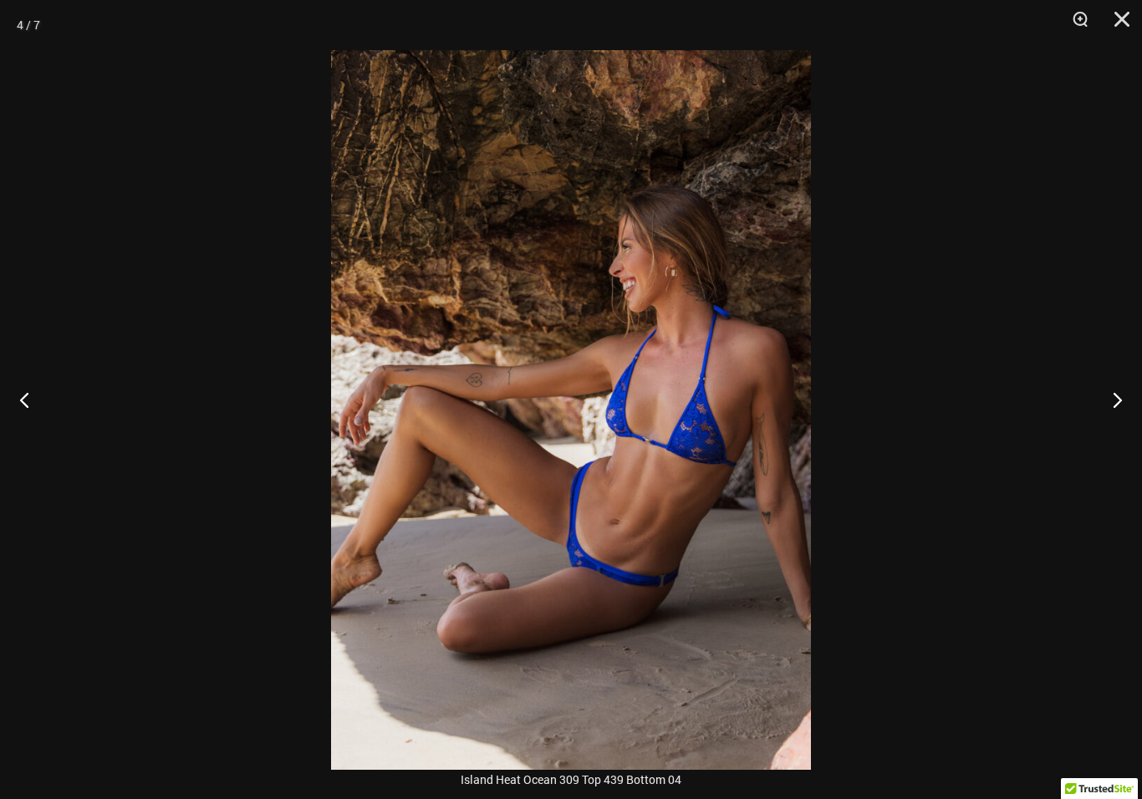
click at [1119, 417] on button "Next" at bounding box center [1110, 400] width 63 height 84
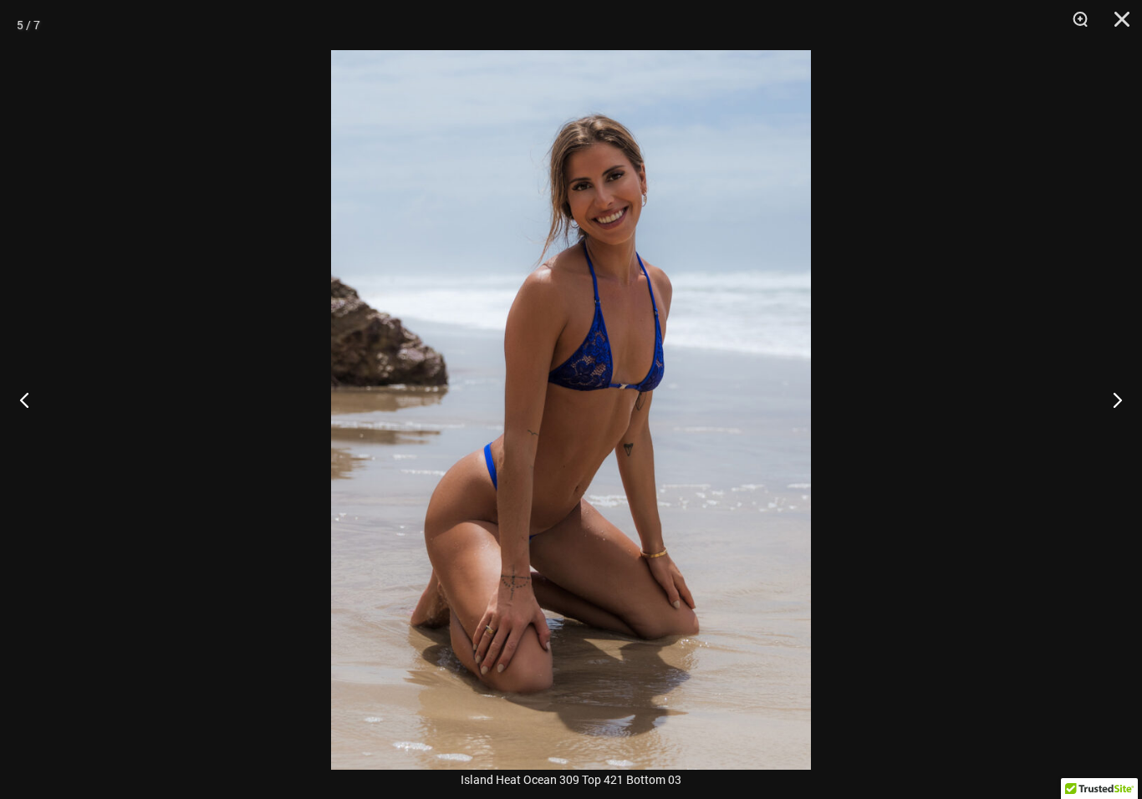
click at [1104, 413] on button "Next" at bounding box center [1110, 400] width 63 height 84
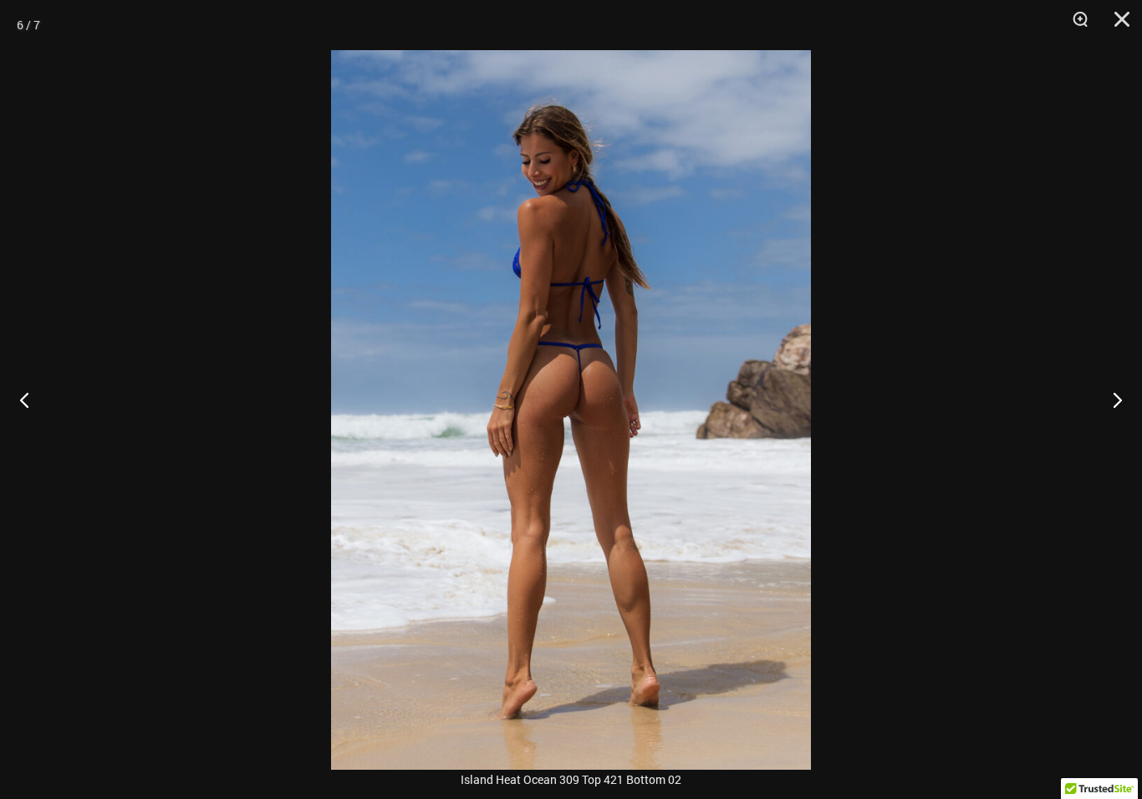
click at [1097, 395] on button "Next" at bounding box center [1110, 400] width 63 height 84
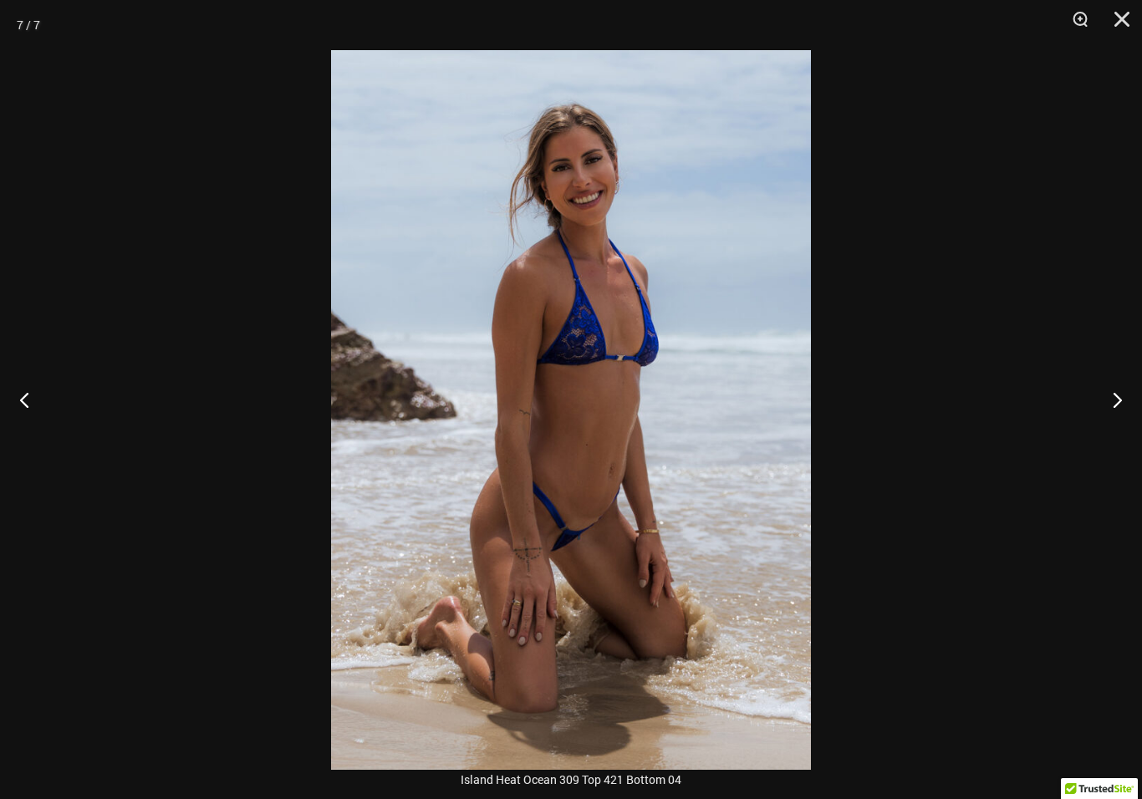
click at [1089, 431] on button "Next" at bounding box center [1110, 400] width 63 height 84
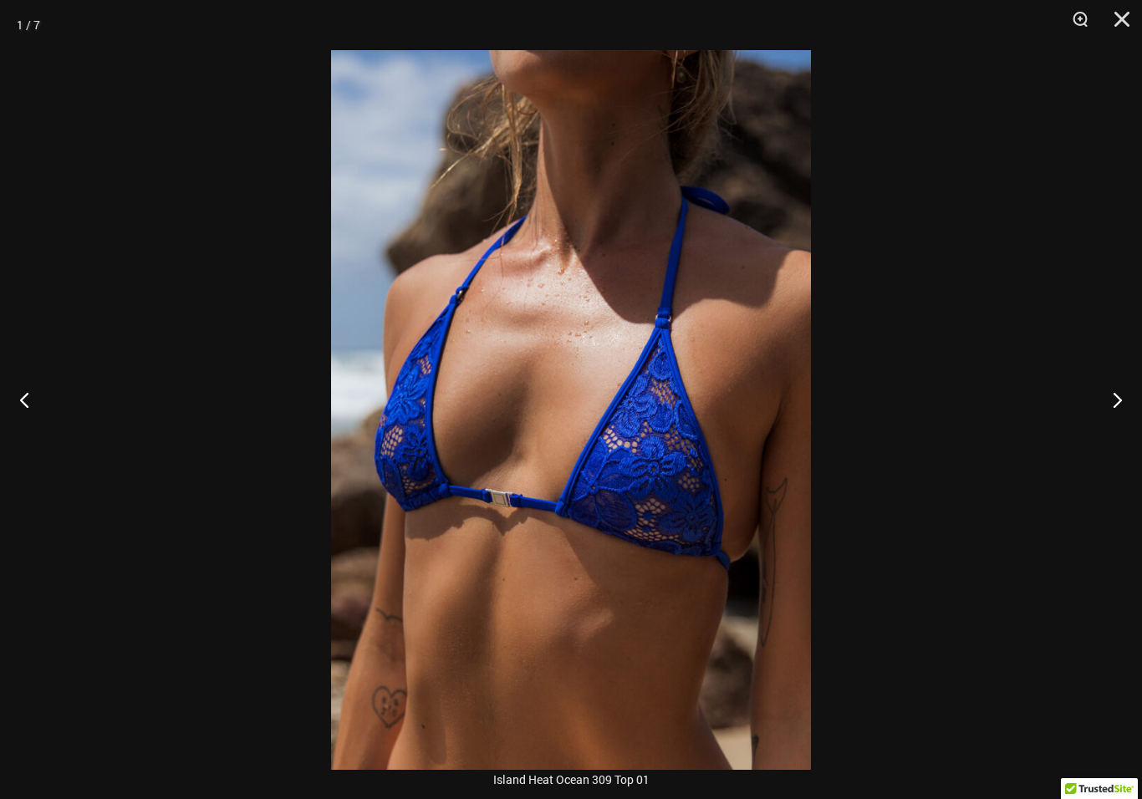
click at [1093, 419] on button "Next" at bounding box center [1110, 400] width 63 height 84
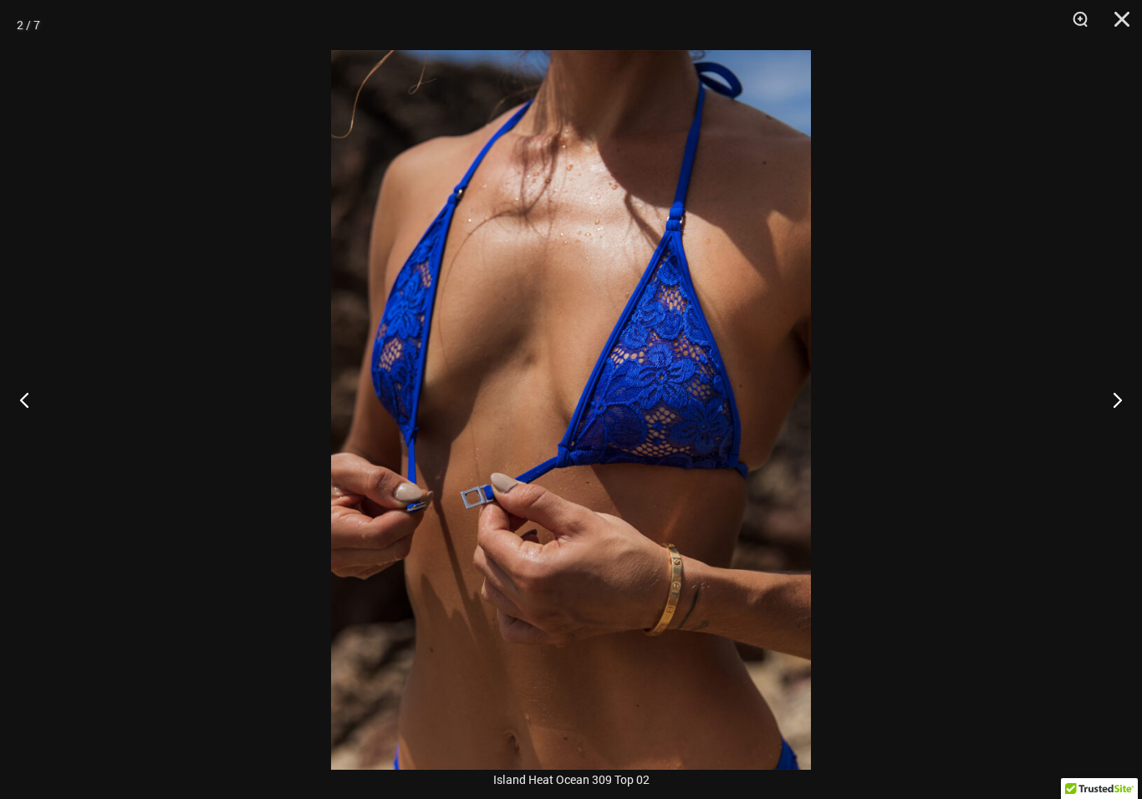
click at [1092, 415] on button "Next" at bounding box center [1110, 400] width 63 height 84
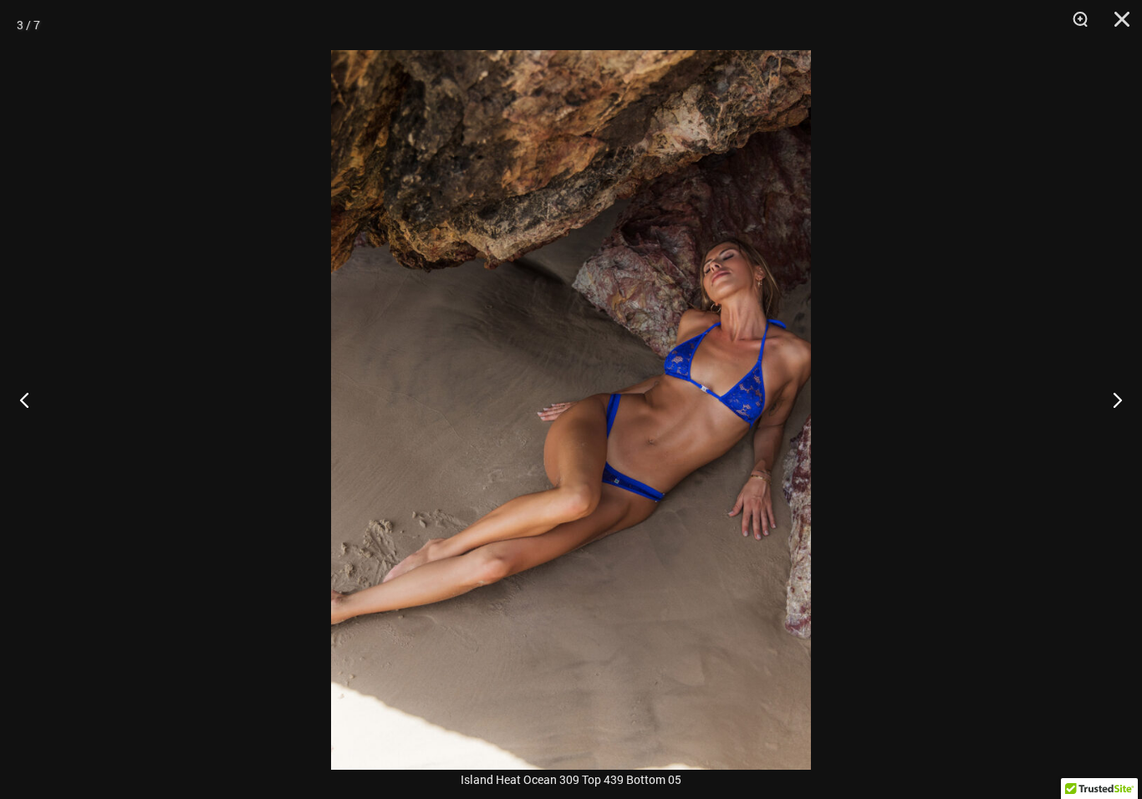
click at [1091, 415] on button "Next" at bounding box center [1110, 400] width 63 height 84
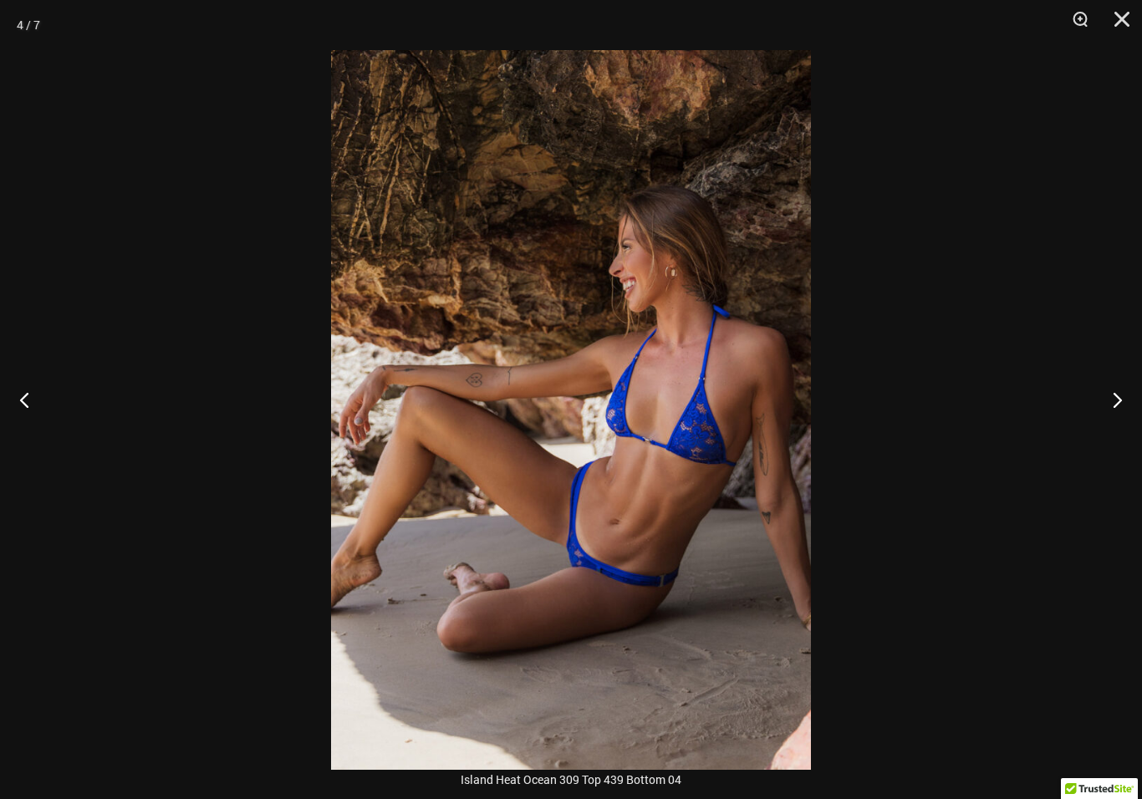
click at [1092, 416] on button "Next" at bounding box center [1110, 400] width 63 height 84
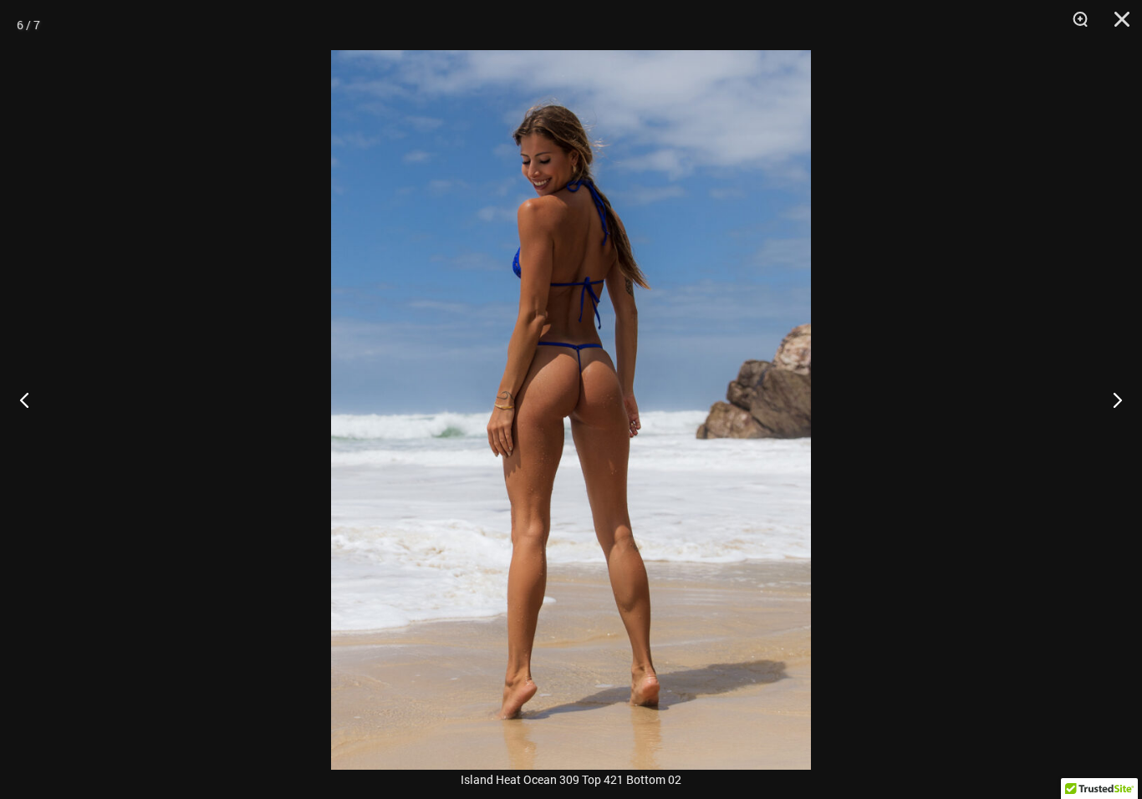
click at [1096, 420] on button "Next" at bounding box center [1110, 400] width 63 height 84
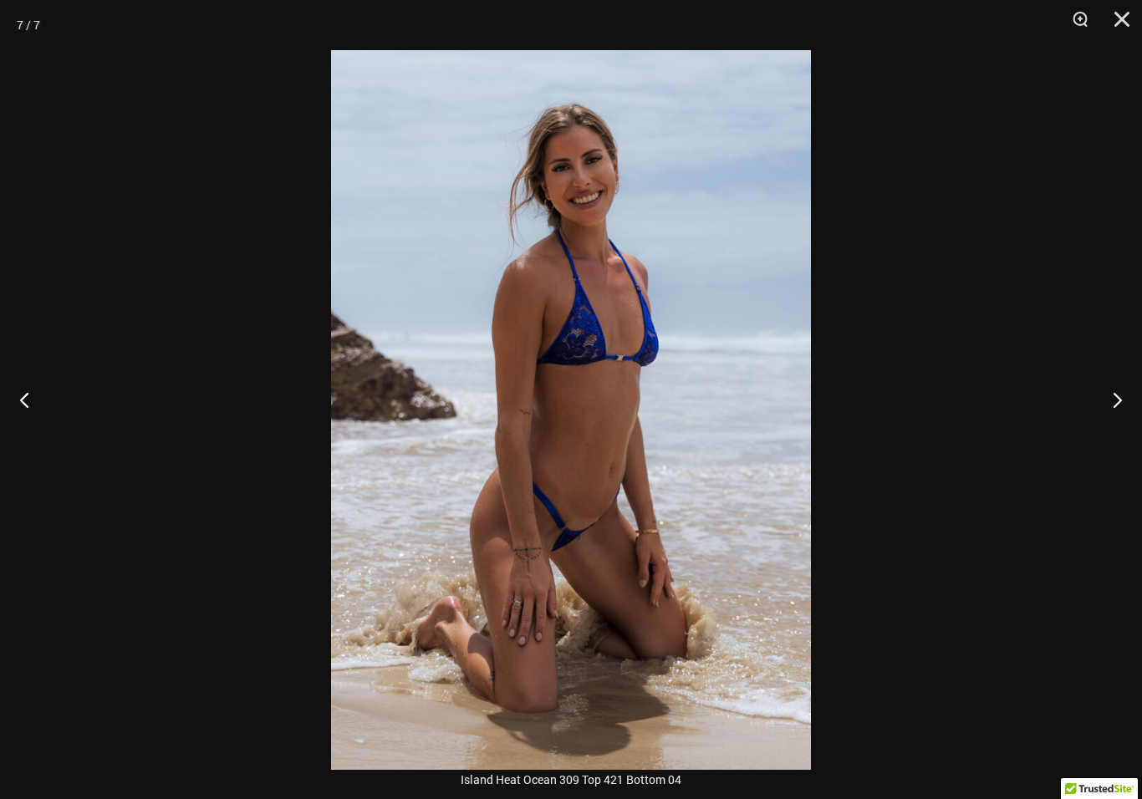
click at [1128, 18] on button "Close" at bounding box center [1116, 25] width 42 height 50
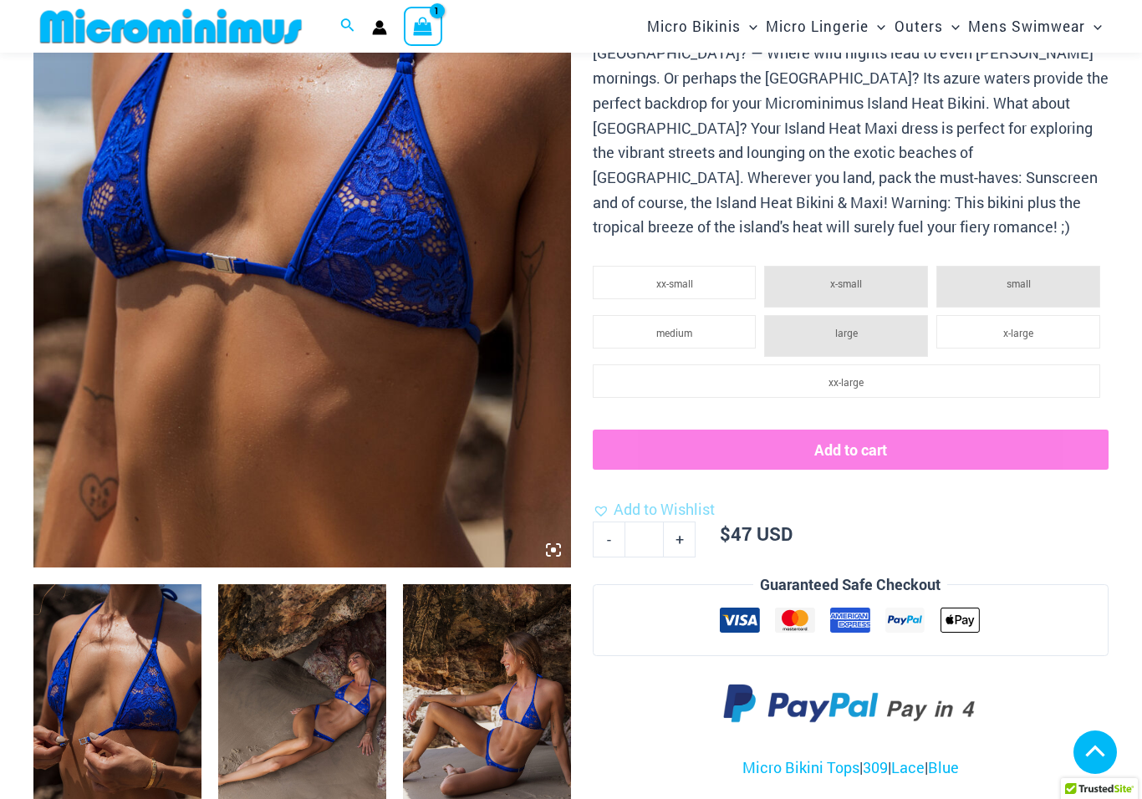
click at [1033, 326] on span "x-large" at bounding box center [1018, 332] width 30 height 13
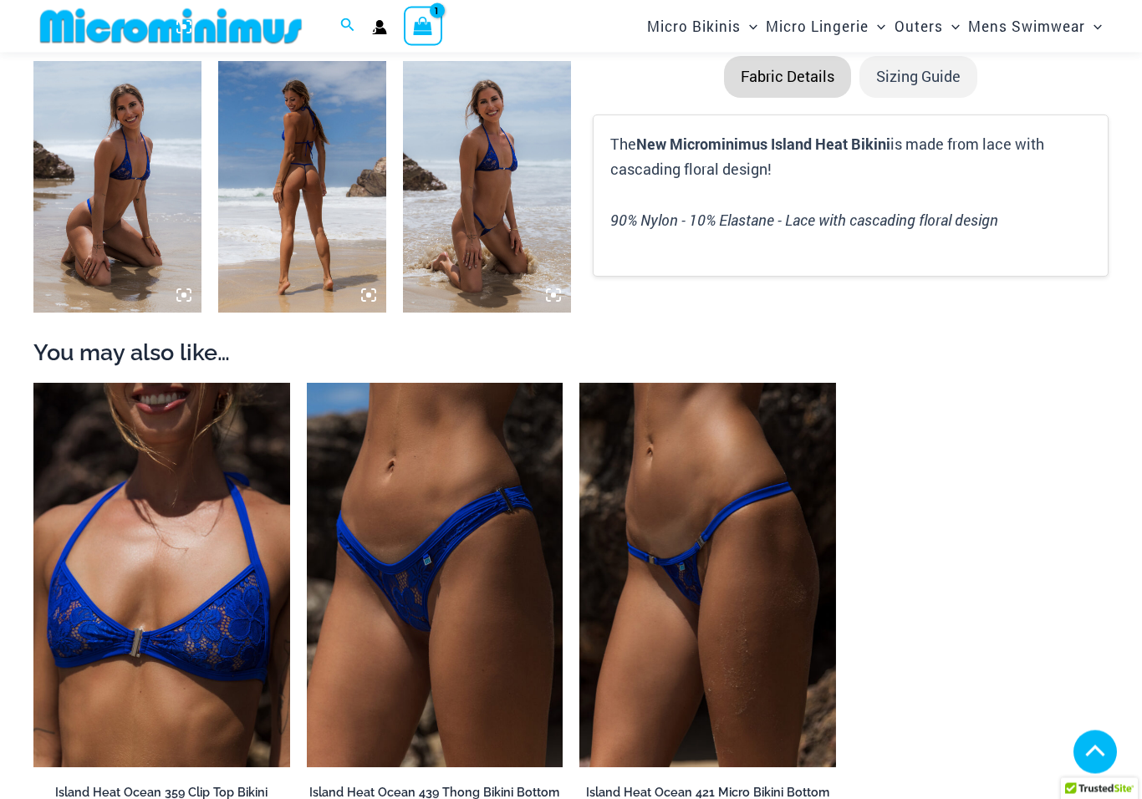
scroll to position [1159, 0]
click at [307, 383] on img at bounding box center [307, 383] width 0 height 0
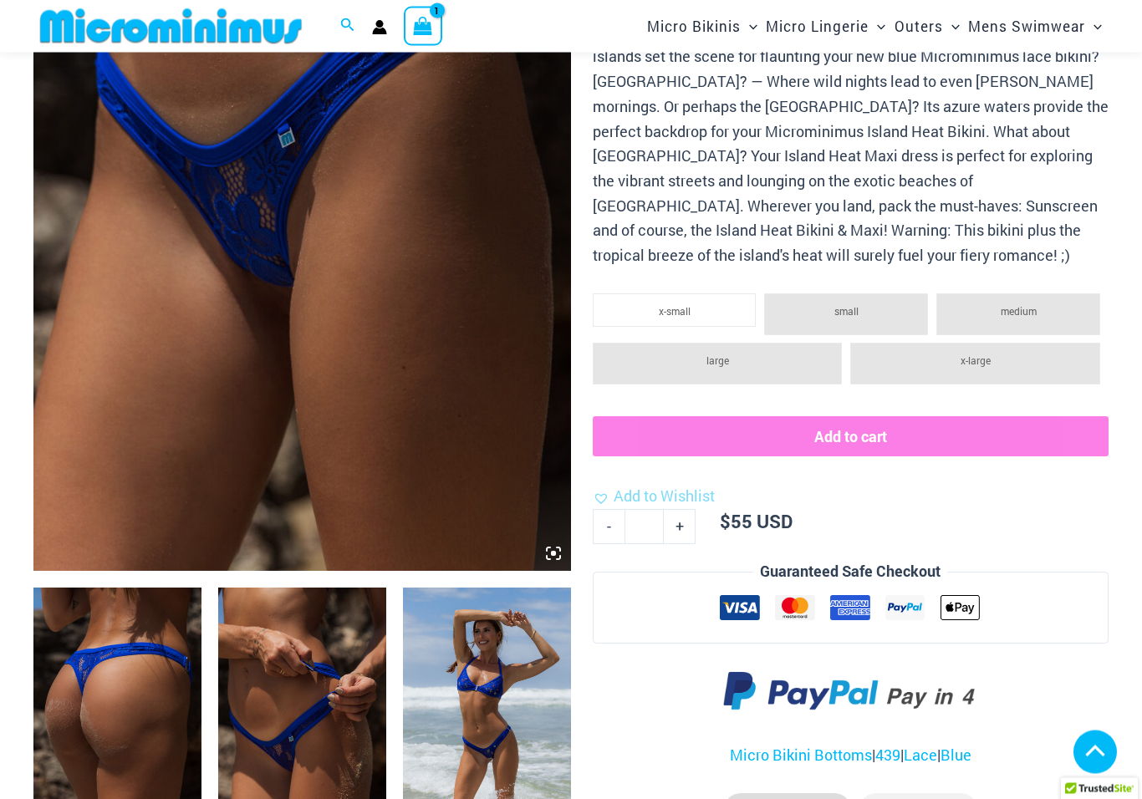
scroll to position [361, 0]
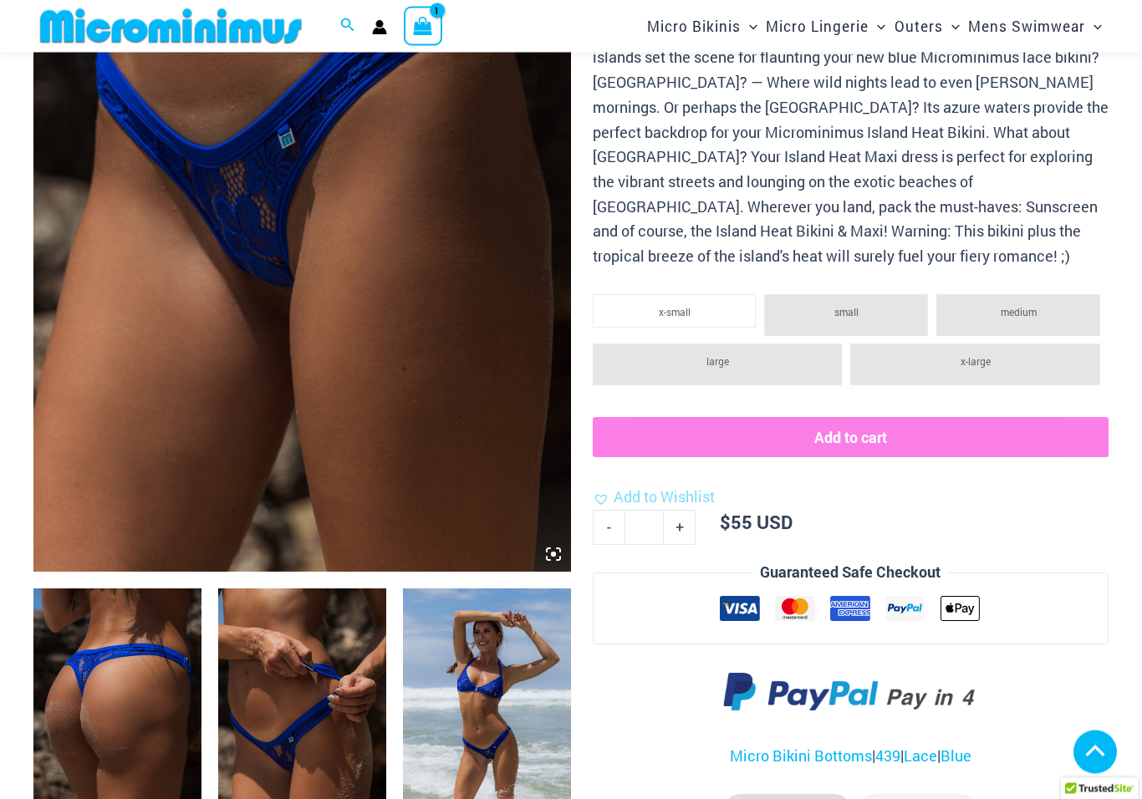
click at [132, 731] on img at bounding box center [117, 715] width 168 height 252
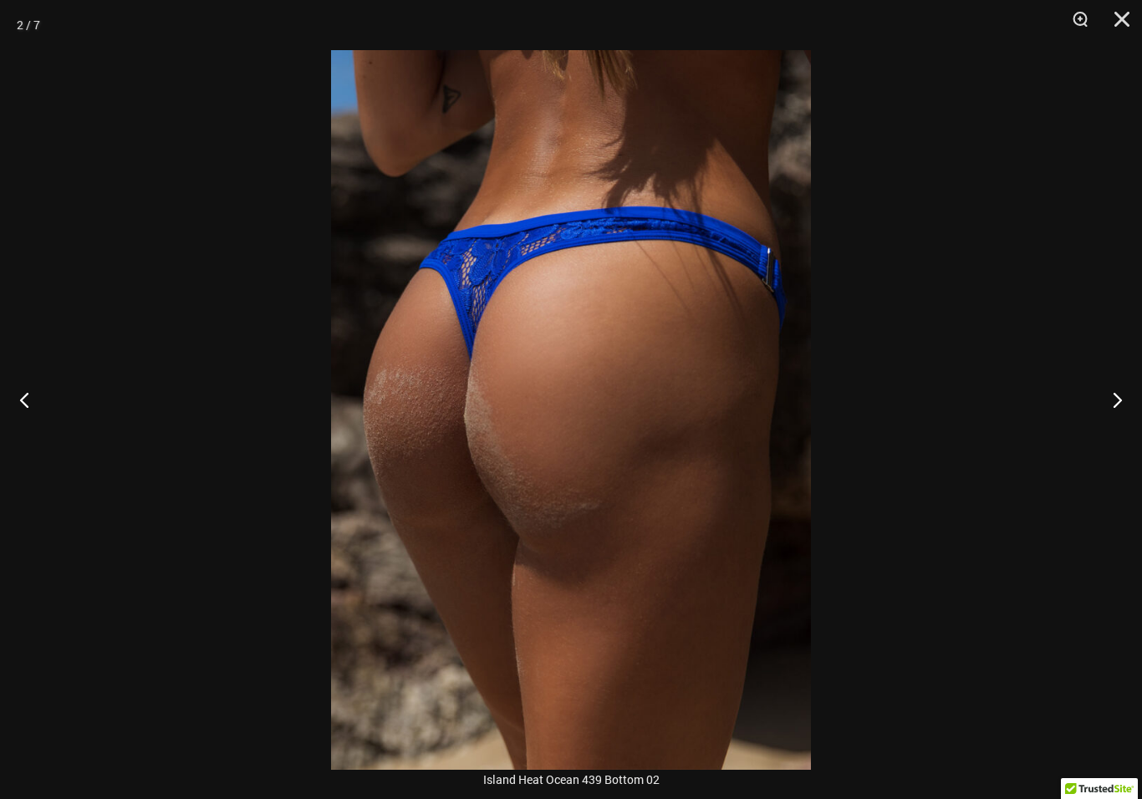
click at [278, 410] on div at bounding box center [571, 399] width 1142 height 799
click at [943, 411] on div at bounding box center [571, 399] width 1142 height 799
click at [27, 408] on button "Previous" at bounding box center [31, 400] width 63 height 84
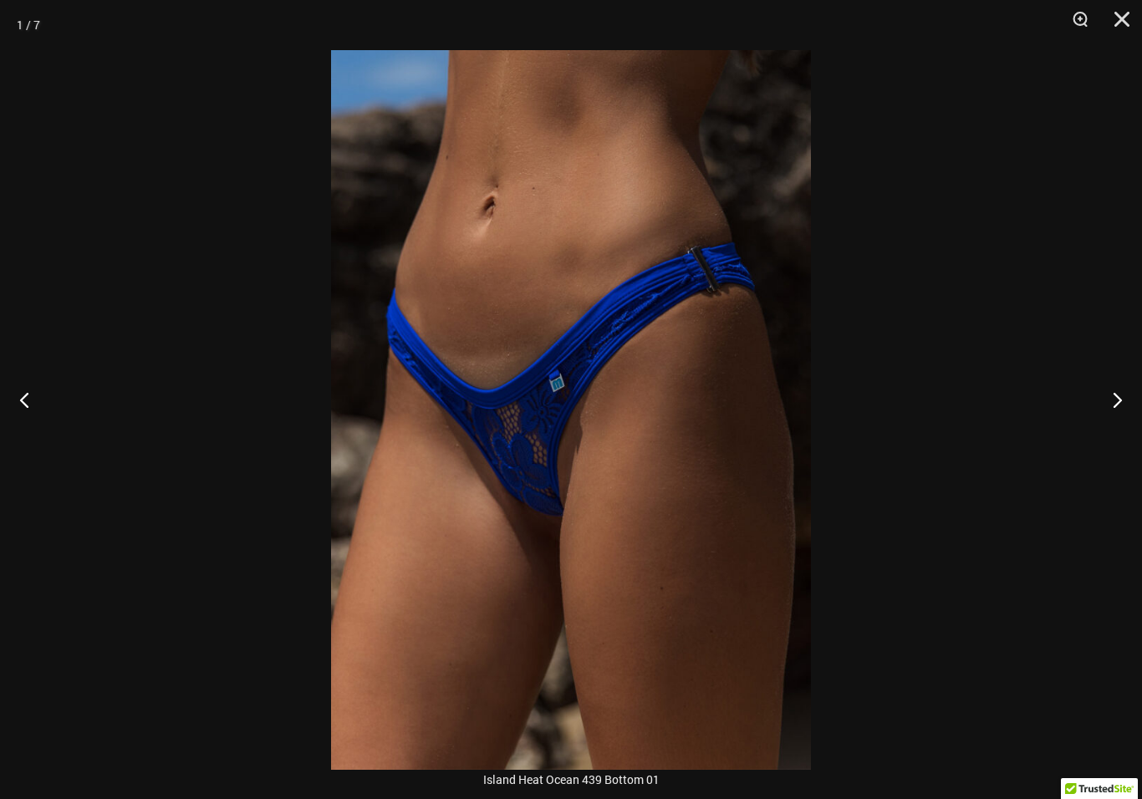
click at [1121, 409] on button "Next" at bounding box center [1110, 400] width 63 height 84
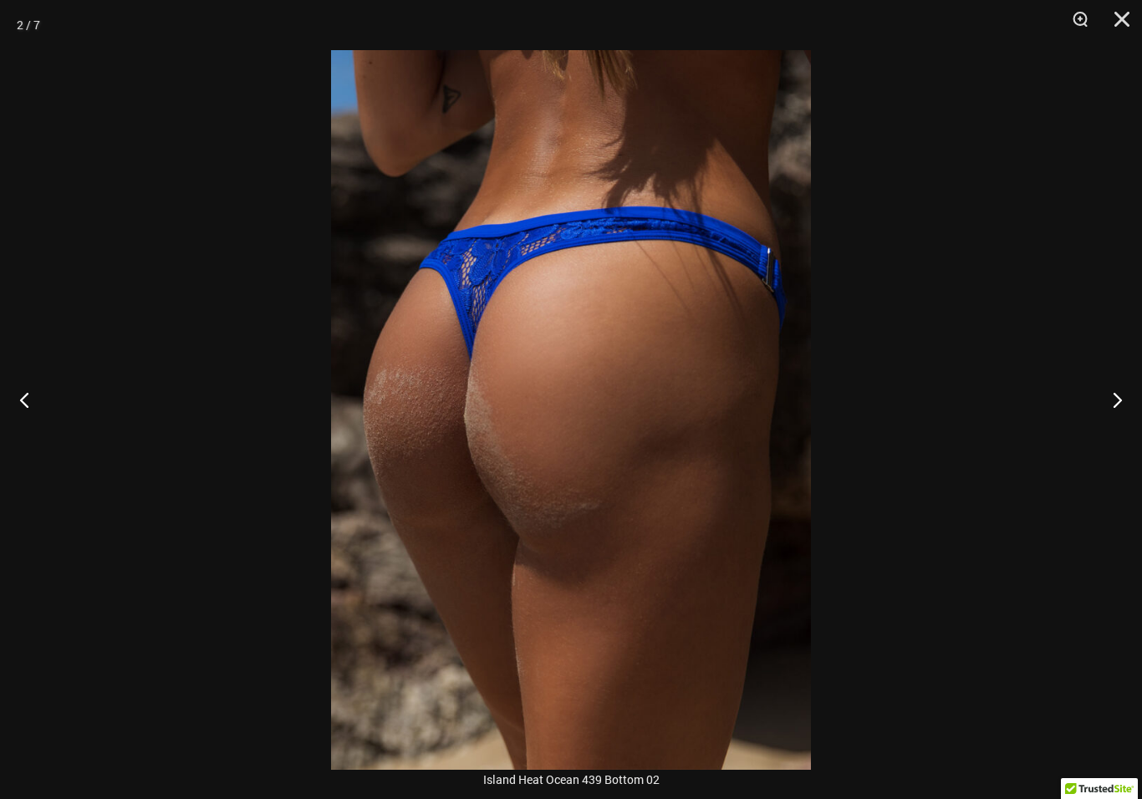
click at [1121, 410] on button "Next" at bounding box center [1110, 400] width 63 height 84
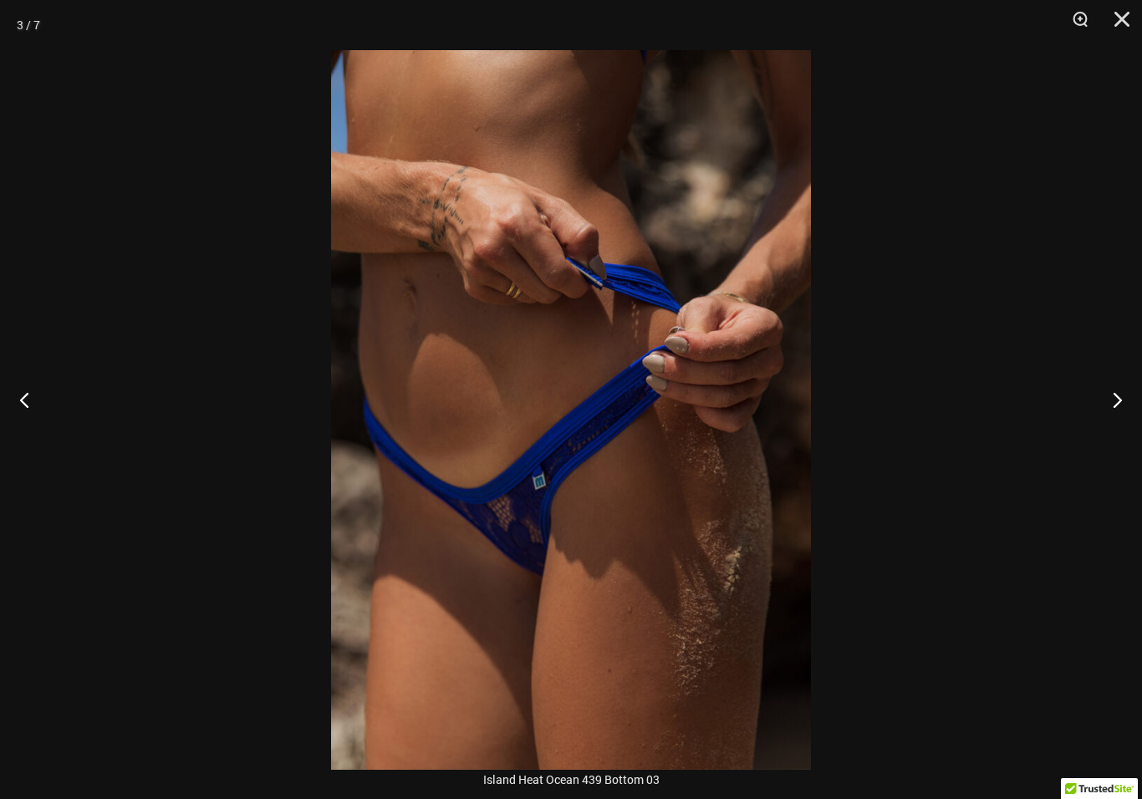
click at [1115, 396] on button "Next" at bounding box center [1110, 400] width 63 height 84
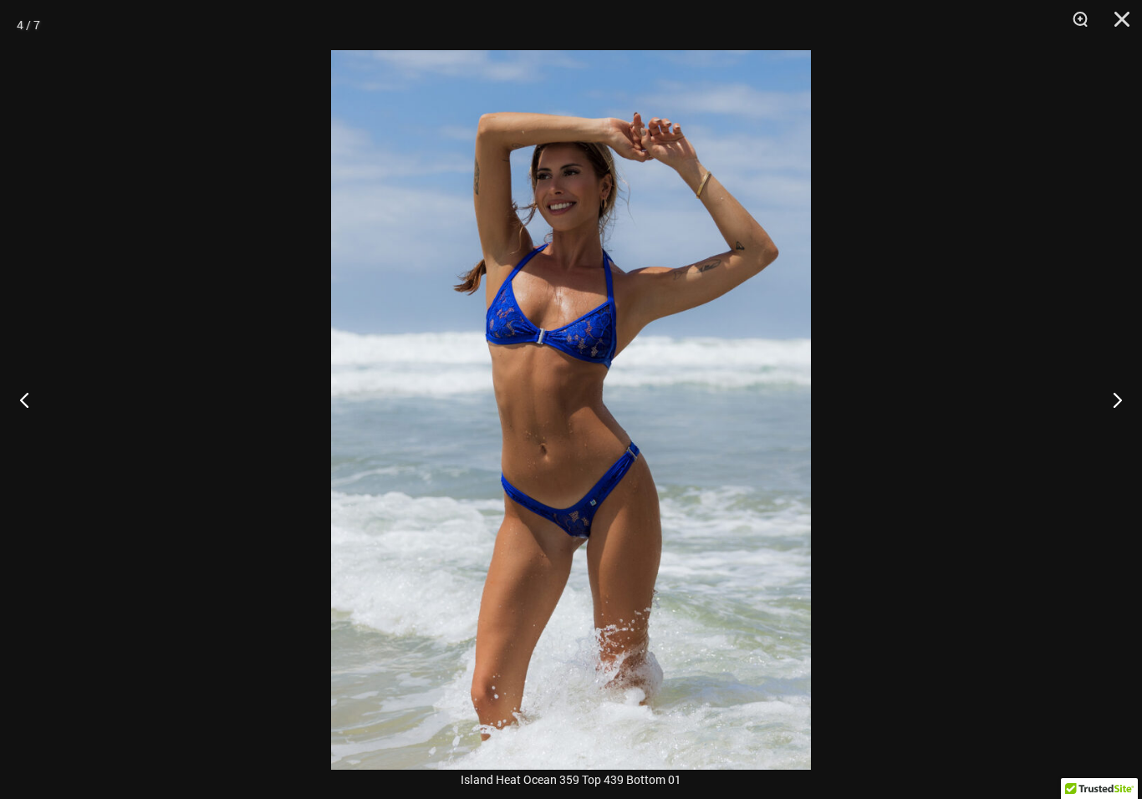
click at [1117, 391] on button "Next" at bounding box center [1110, 400] width 63 height 84
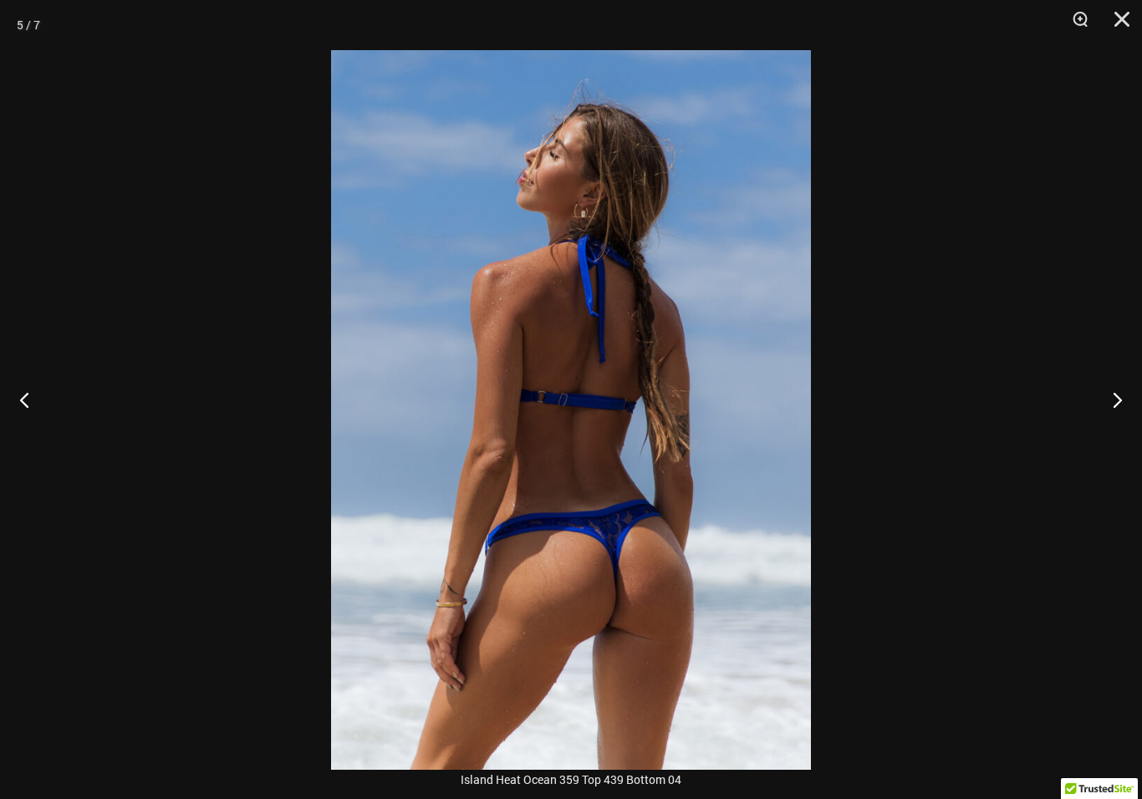
click at [1117, 390] on button "Next" at bounding box center [1110, 400] width 63 height 84
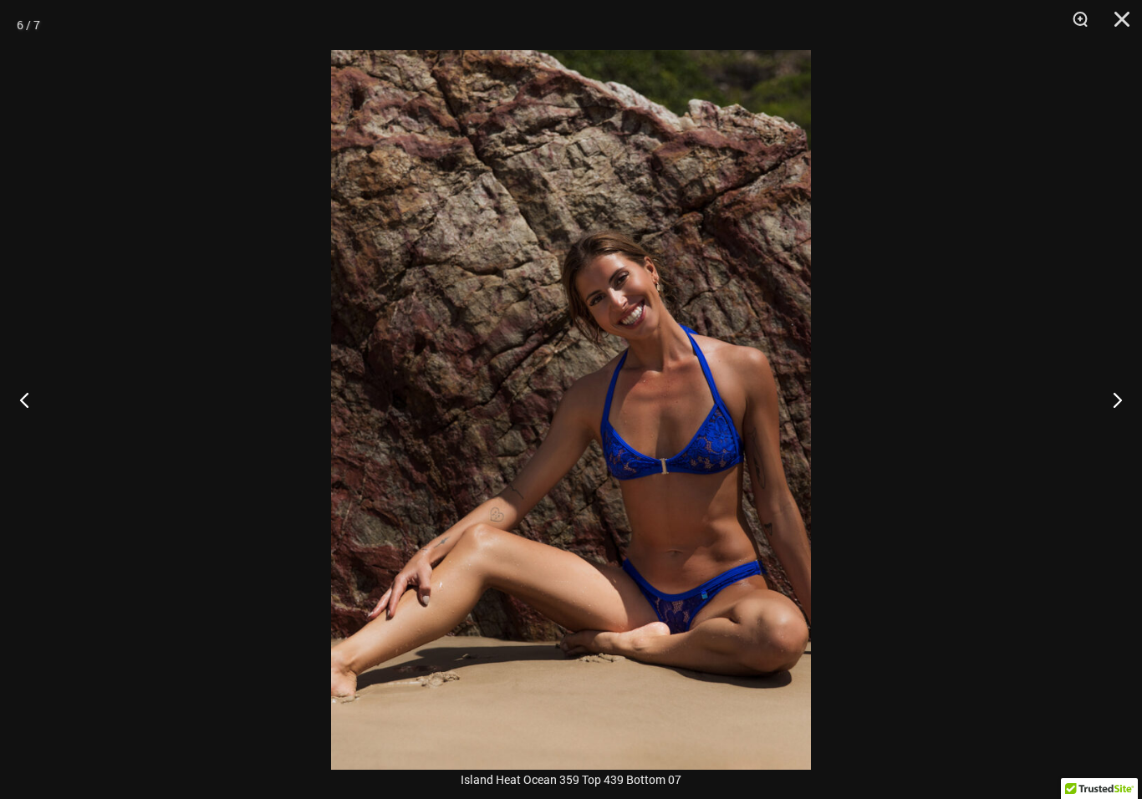
click at [21, 407] on button "Previous" at bounding box center [31, 400] width 63 height 84
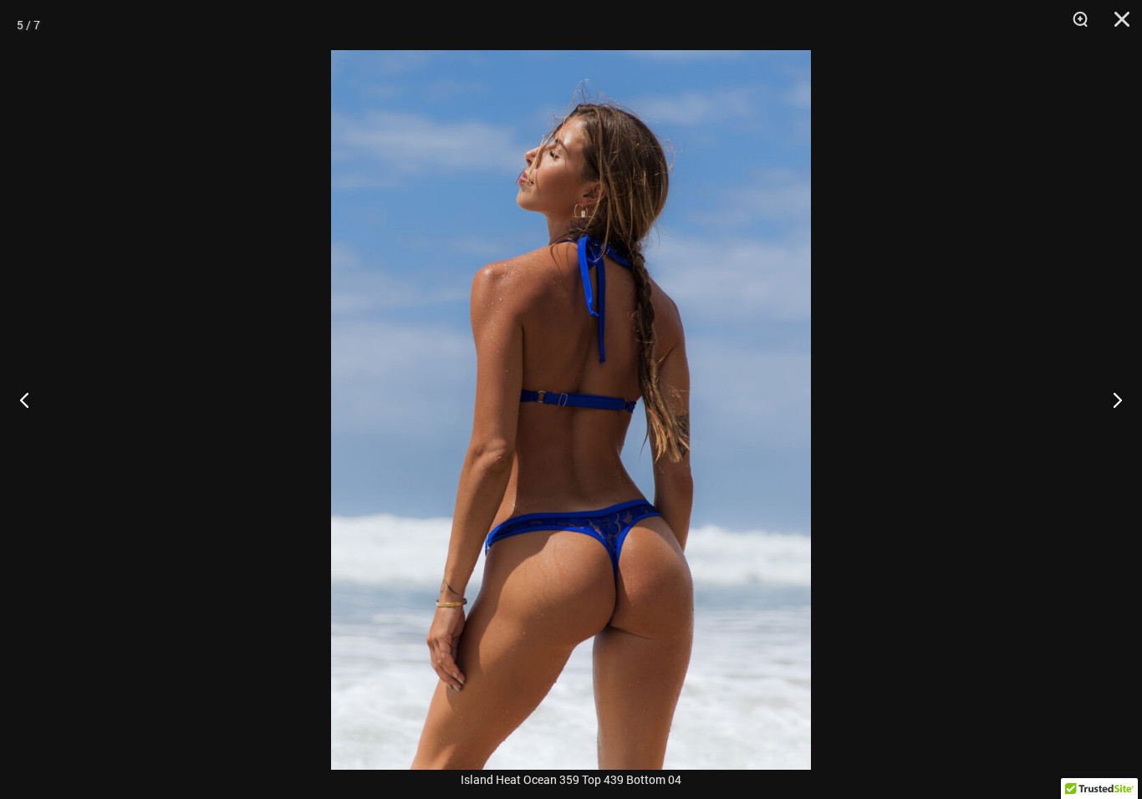
click at [1118, 420] on button "Next" at bounding box center [1110, 400] width 63 height 84
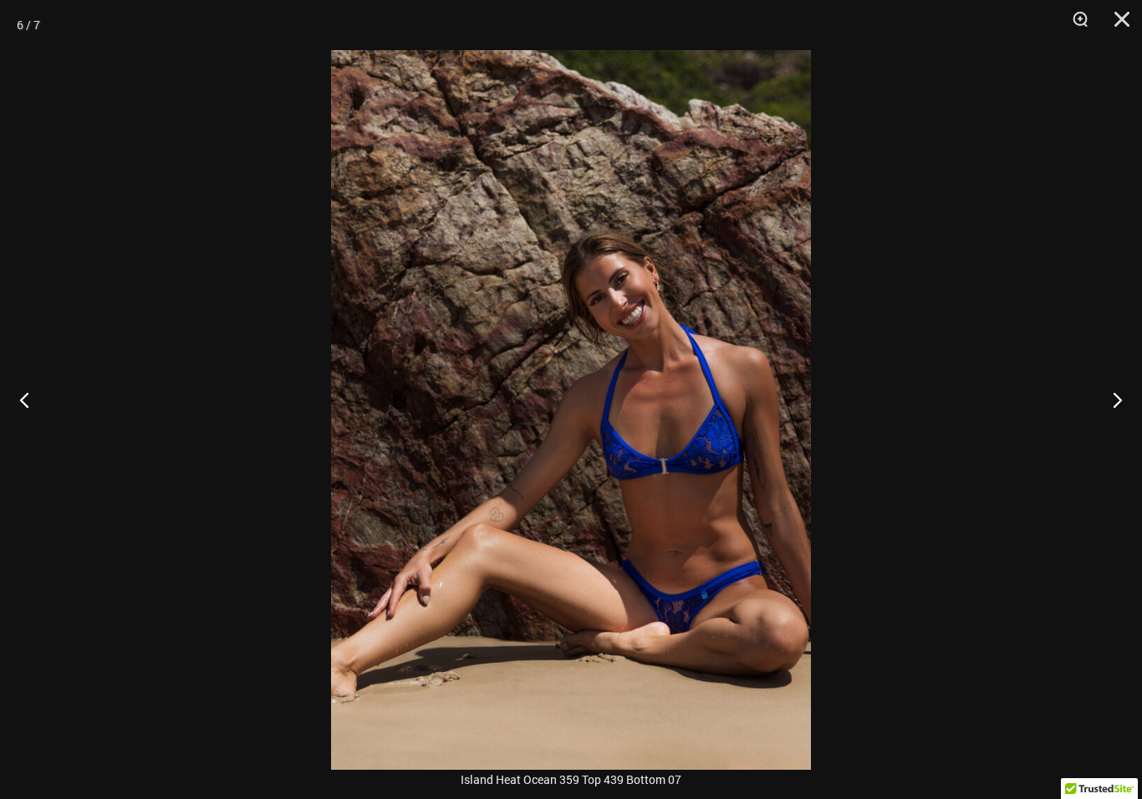
click at [1125, 1] on button "Close" at bounding box center [1116, 25] width 42 height 50
